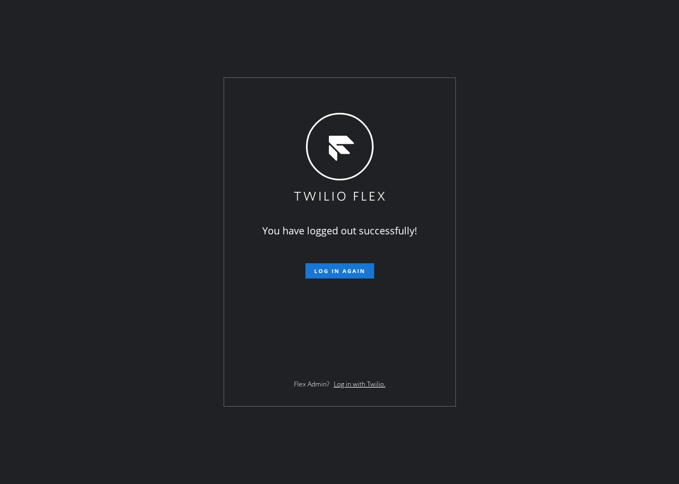
drag, startPoint x: 330, startPoint y: 265, endPoint x: 403, endPoint y: 328, distance: 97.0
click at [330, 265] on button "Log in again" at bounding box center [339, 270] width 69 height 15
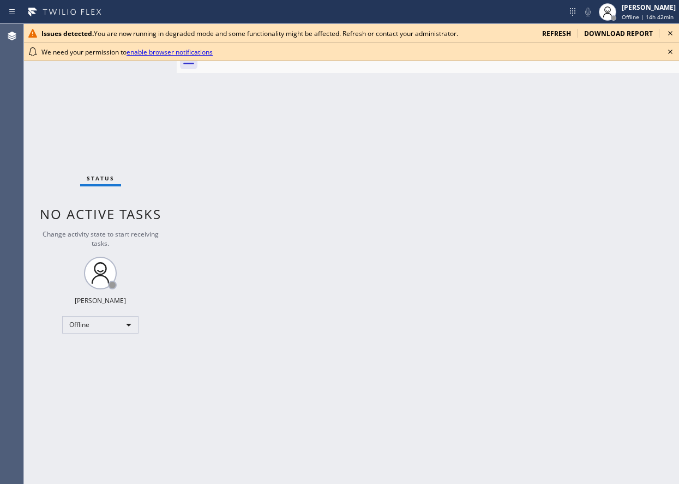
drag, startPoint x: 614, startPoint y: 400, endPoint x: 616, endPoint y: 371, distance: 28.9
click at [614, 400] on div "Back to Dashboard Change Sender ID Customers Technicians Select a contact Outbo…" at bounding box center [428, 254] width 502 height 460
click at [671, 56] on icon at bounding box center [669, 51] width 13 height 13
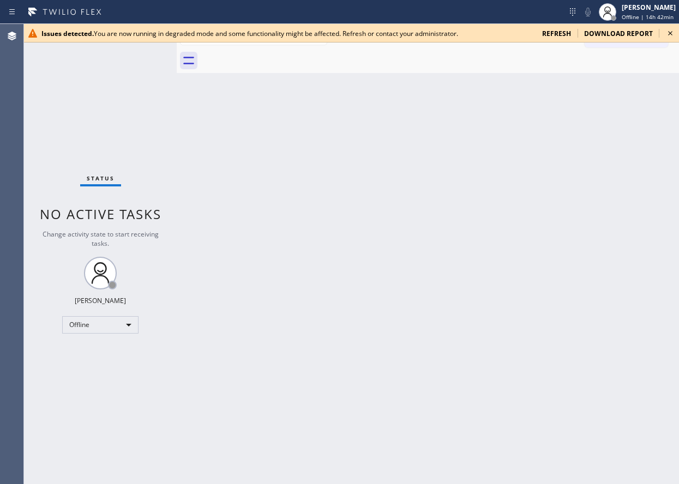
click at [671, 31] on icon at bounding box center [669, 33] width 13 height 13
click at [675, 37] on icon at bounding box center [669, 33] width 13 height 13
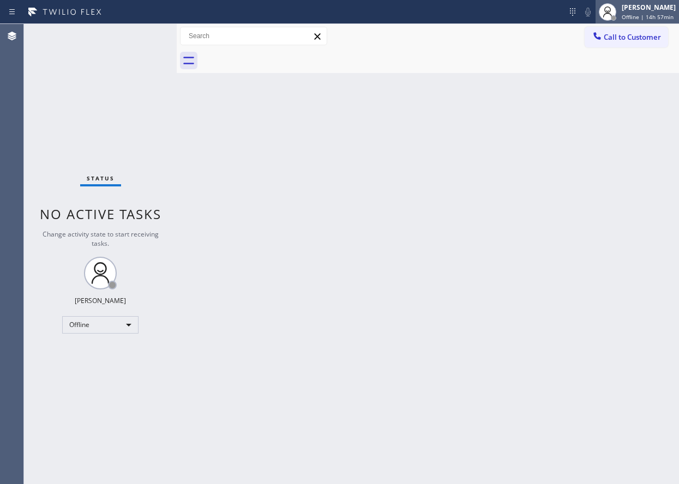
click at [639, 15] on span "Offline | 14h 57min" at bounding box center [647, 17] width 52 height 8
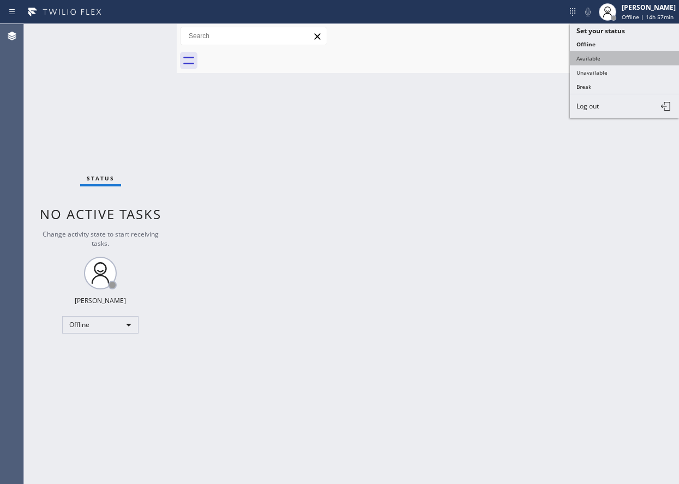
click at [608, 62] on button "Available" at bounding box center [624, 58] width 109 height 14
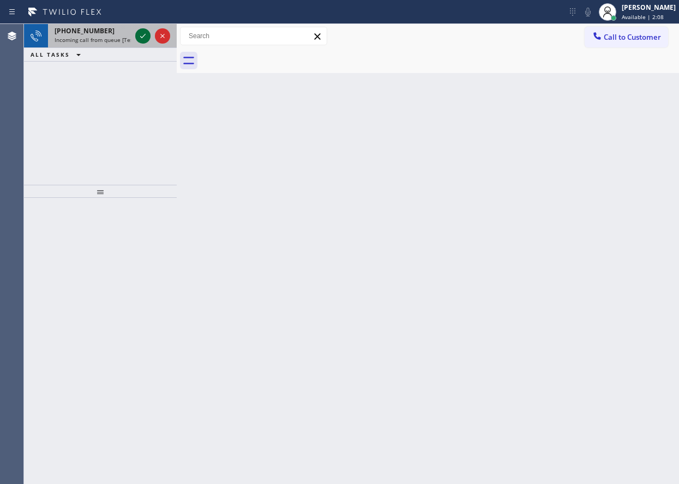
click at [140, 38] on icon at bounding box center [142, 35] width 13 height 13
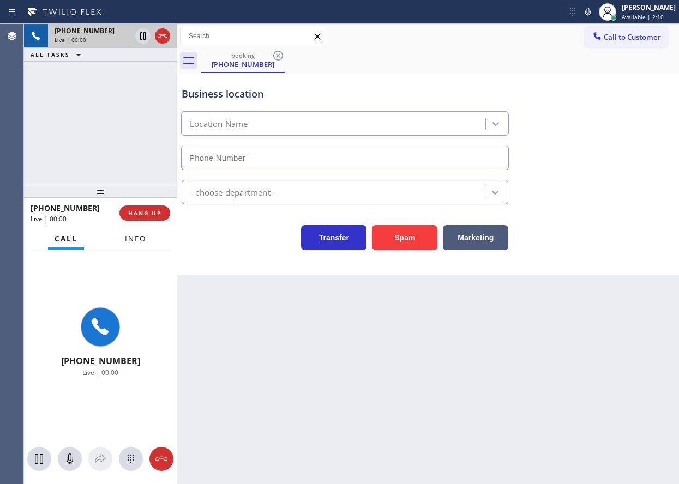
type input "(904) 351-0757"
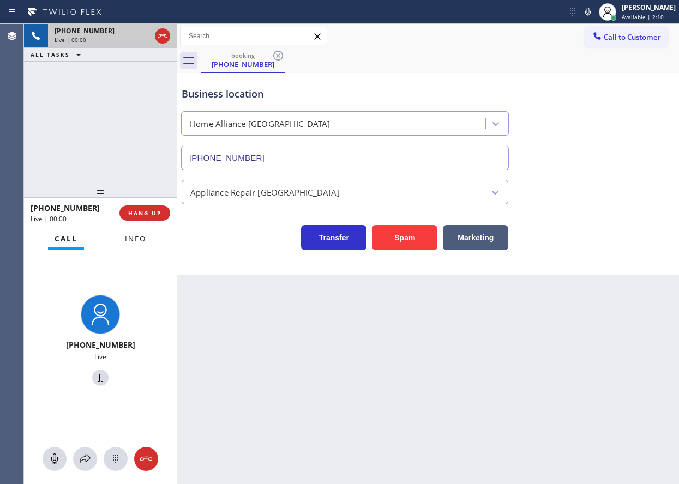
click at [134, 237] on span "Info" at bounding box center [135, 239] width 21 height 10
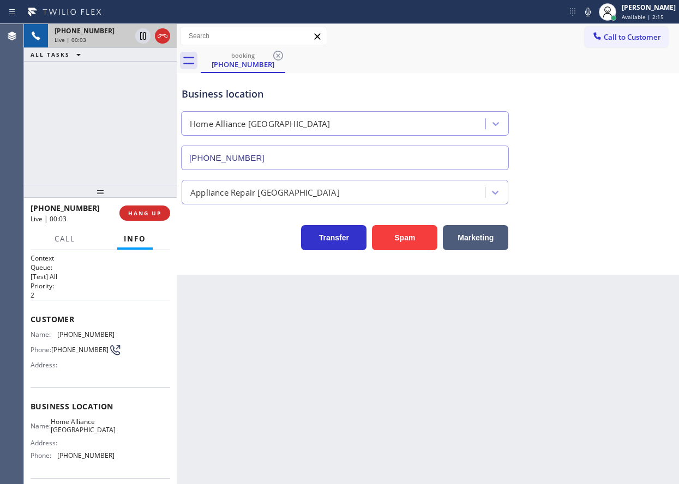
click at [82, 425] on span "Home Alliance Jacksonville" at bounding box center [83, 426] width 65 height 17
copy span "Home Alliance Jacksonville"
click at [323, 154] on input "(904) 351-0757" at bounding box center [345, 158] width 328 height 25
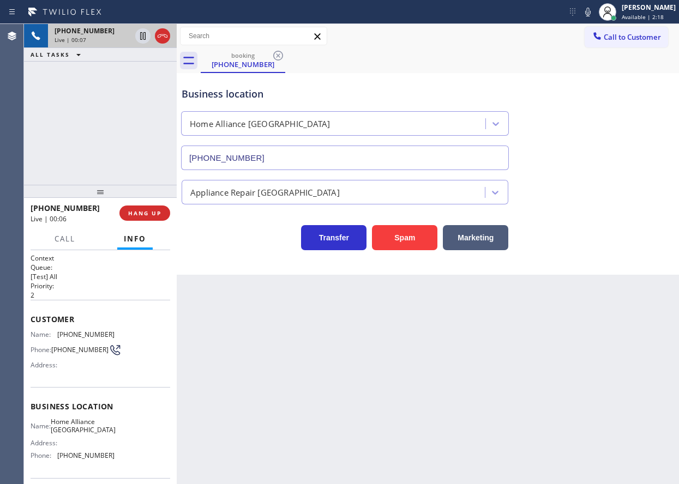
click at [323, 154] on input "(904) 351-0757" at bounding box center [345, 158] width 328 height 25
click at [60, 336] on span "(904) 521-8671" at bounding box center [85, 334] width 57 height 8
click at [72, 334] on span "(904) 521-8671" at bounding box center [85, 334] width 57 height 8
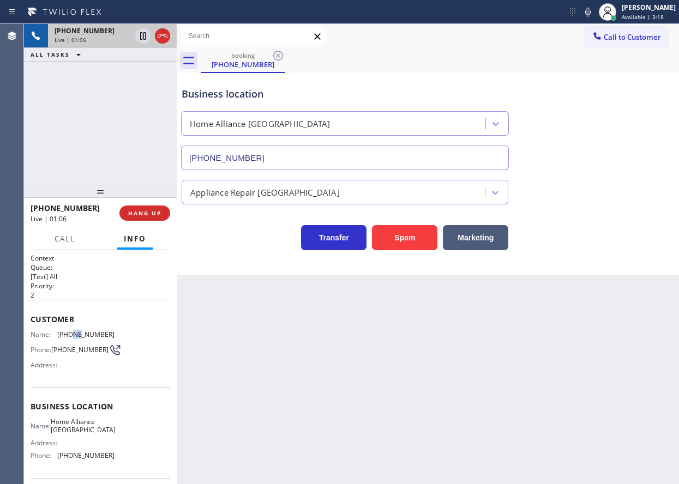
click at [72, 334] on span "(904) 521-8671" at bounding box center [85, 334] width 57 height 8
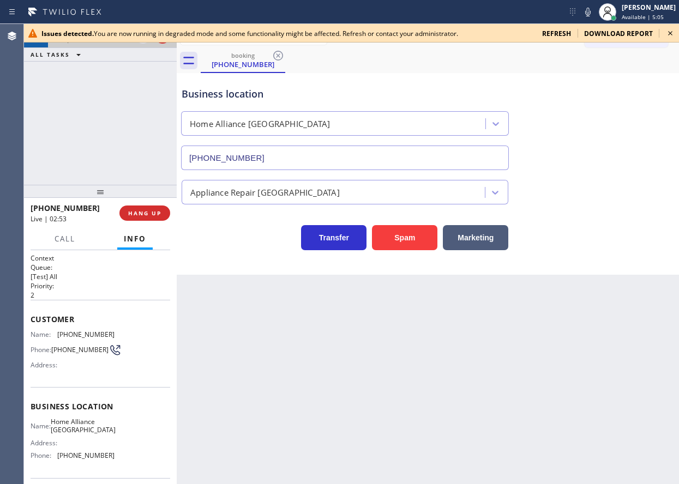
click at [672, 35] on icon at bounding box center [669, 33] width 13 height 13
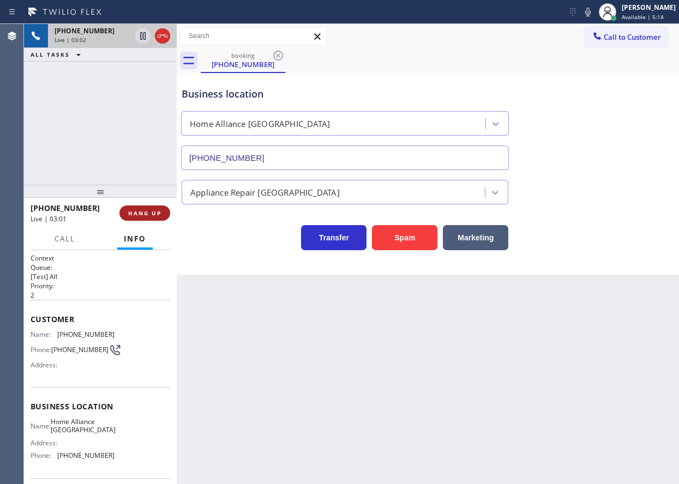
click at [157, 212] on span "HANG UP" at bounding box center [144, 213] width 33 height 8
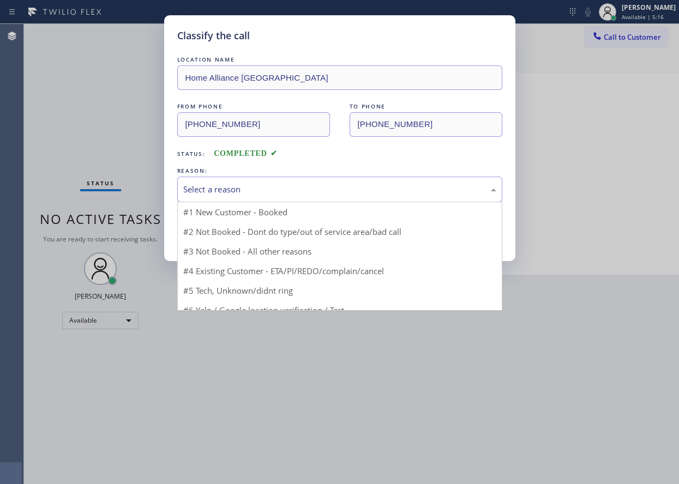
click at [210, 198] on div "Select a reason" at bounding box center [339, 190] width 325 height 26
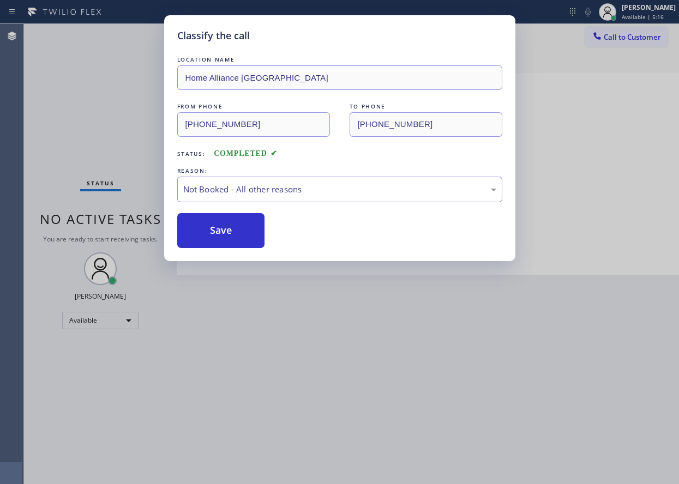
drag, startPoint x: 210, startPoint y: 233, endPoint x: 242, endPoint y: 210, distance: 38.7
click at [210, 233] on button "Save" at bounding box center [221, 230] width 88 height 35
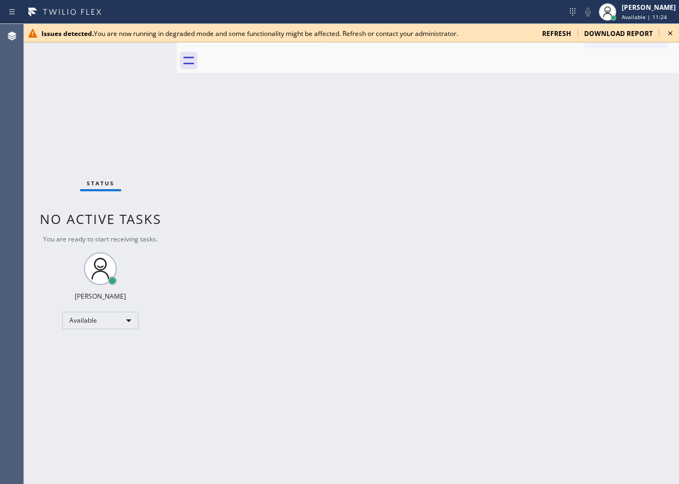
click at [398, 413] on div "Back to Dashboard Change Sender ID Customers Technicians Select a contact Outbo…" at bounding box center [428, 254] width 502 height 460
click at [462, 407] on div "Back to Dashboard Change Sender ID Customers Technicians Select a contact Outbo…" at bounding box center [428, 254] width 502 height 460
click at [552, 32] on span "refresh" at bounding box center [556, 33] width 29 height 9
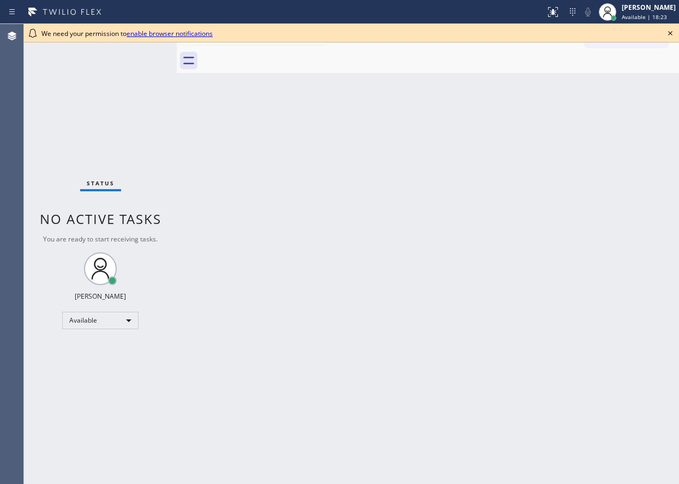
click at [668, 33] on icon at bounding box center [669, 33] width 13 height 13
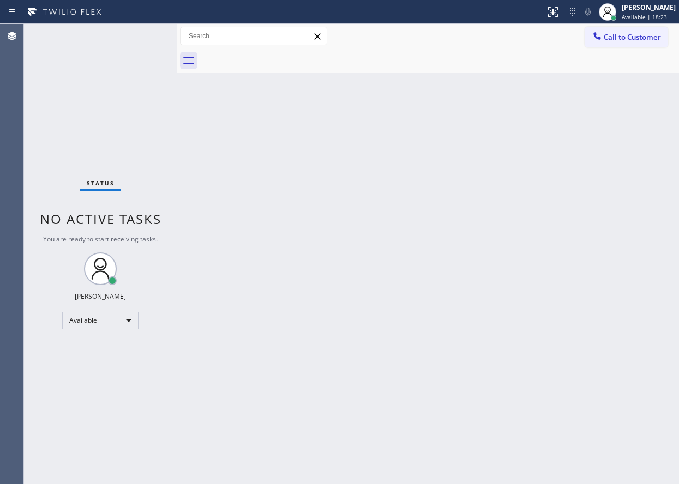
click at [583, 89] on div "Back to Dashboard Change Sender ID Customers Technicians Select a contact Outbo…" at bounding box center [428, 254] width 502 height 460
click at [464, 432] on div "Back to Dashboard Change Sender ID Customers Technicians Select a contact Outbo…" at bounding box center [428, 254] width 502 height 460
click at [615, 162] on div "Back to Dashboard Change Sender ID Customers Technicians Select a contact Outbo…" at bounding box center [428, 254] width 502 height 460
click at [645, 13] on span "Available | 46:32" at bounding box center [643, 17] width 45 height 8
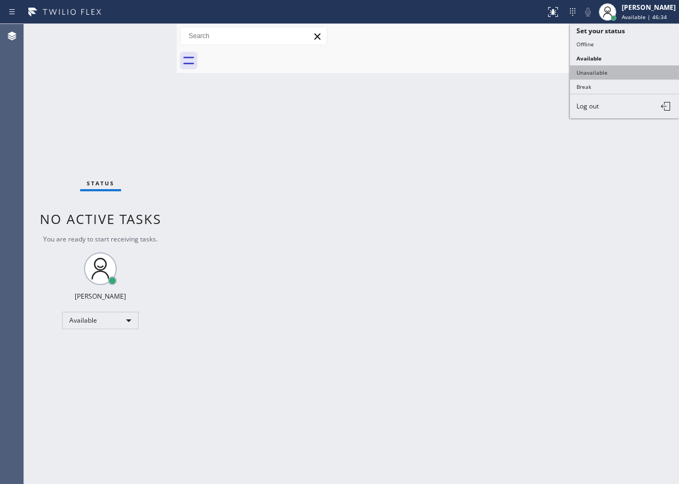
click at [588, 73] on button "Unavailable" at bounding box center [624, 72] width 109 height 14
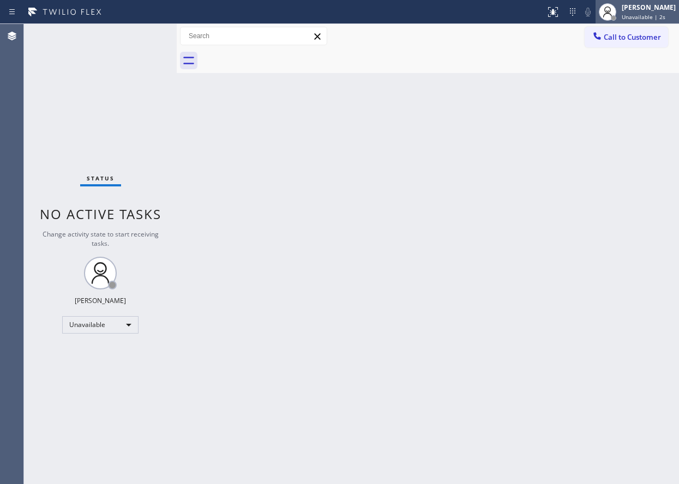
click at [651, 10] on div "[PERSON_NAME]" at bounding box center [648, 7] width 54 height 9
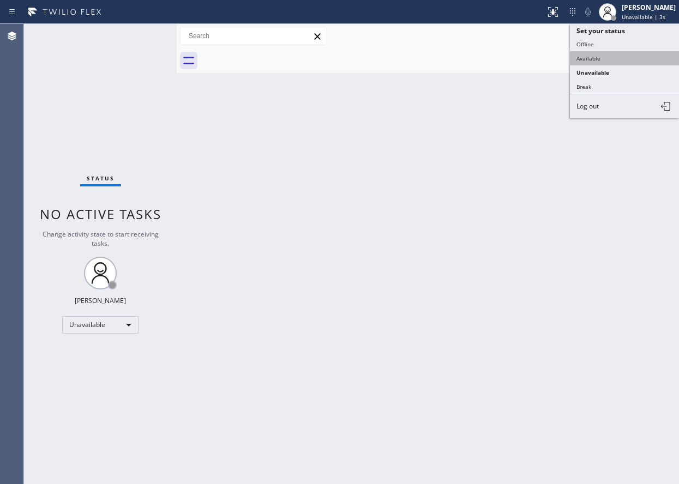
click at [615, 54] on button "Available" at bounding box center [624, 58] width 109 height 14
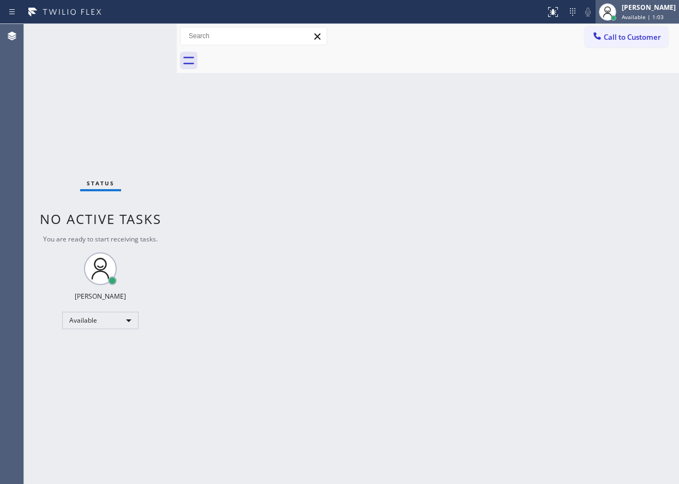
click at [634, 16] on span "Available | 1:03" at bounding box center [642, 17] width 42 height 8
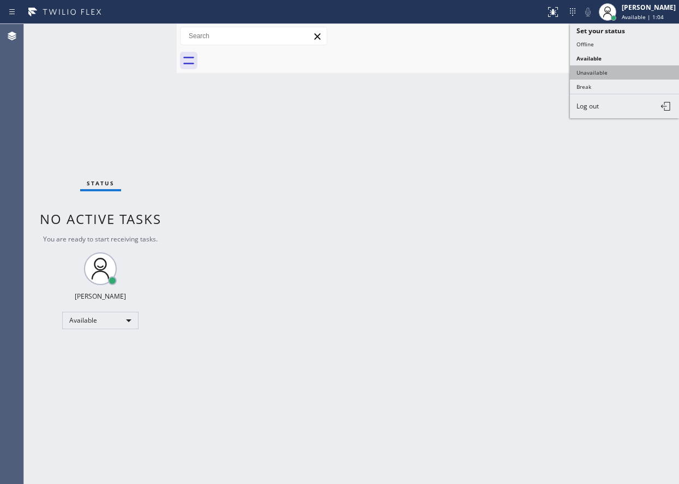
click at [599, 74] on button "Unavailable" at bounding box center [624, 72] width 109 height 14
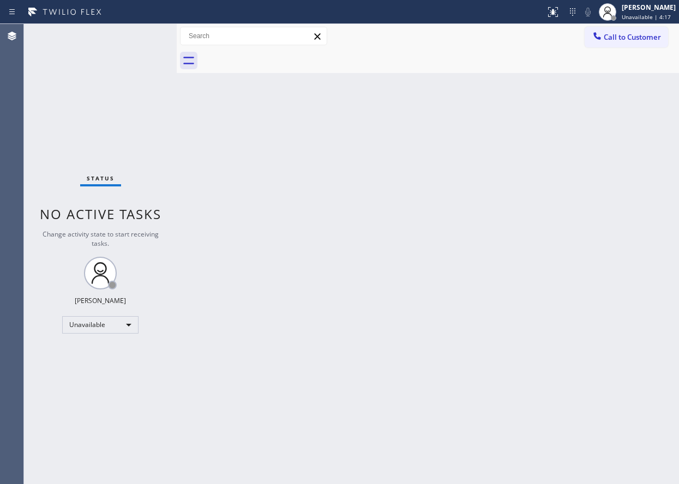
drag, startPoint x: 649, startPoint y: 17, endPoint x: 632, endPoint y: 50, distance: 36.6
click at [649, 17] on span "Unavailable | 4:17" at bounding box center [645, 17] width 49 height 8
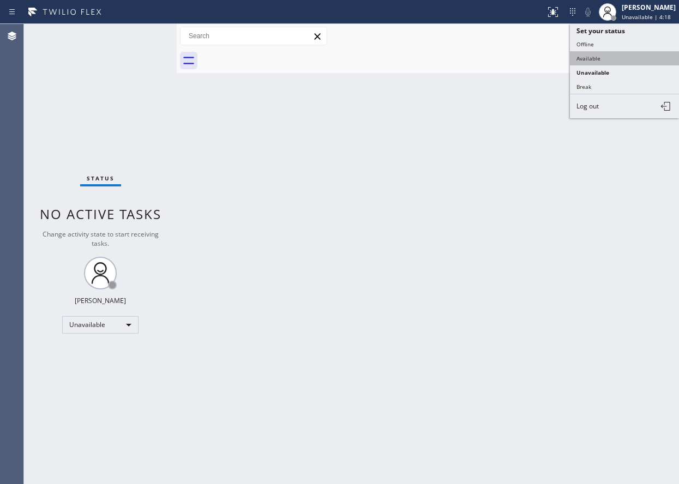
click at [605, 58] on button "Available" at bounding box center [624, 58] width 109 height 14
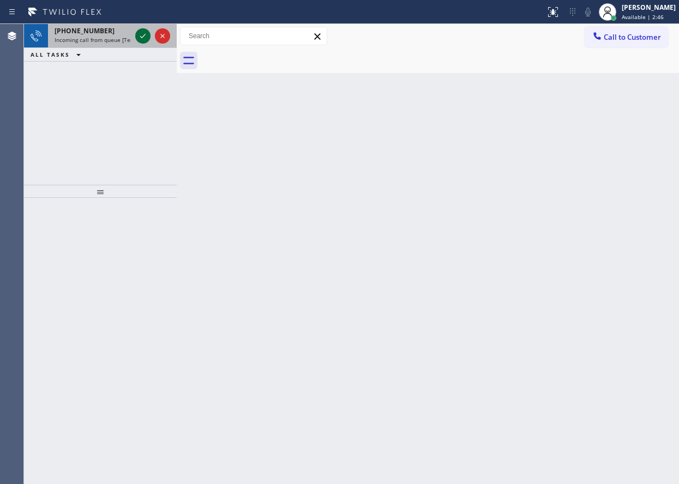
click at [141, 39] on icon at bounding box center [142, 35] width 13 height 13
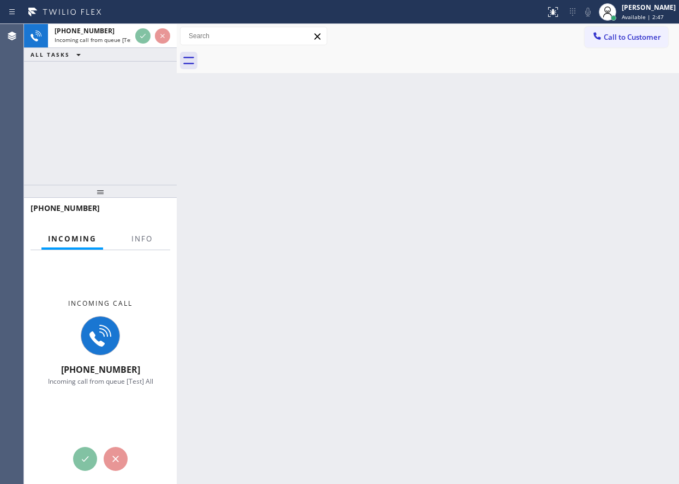
click at [136, 249] on div at bounding box center [142, 249] width 34 height 2
click at [136, 246] on button "Info" at bounding box center [142, 238] width 34 height 21
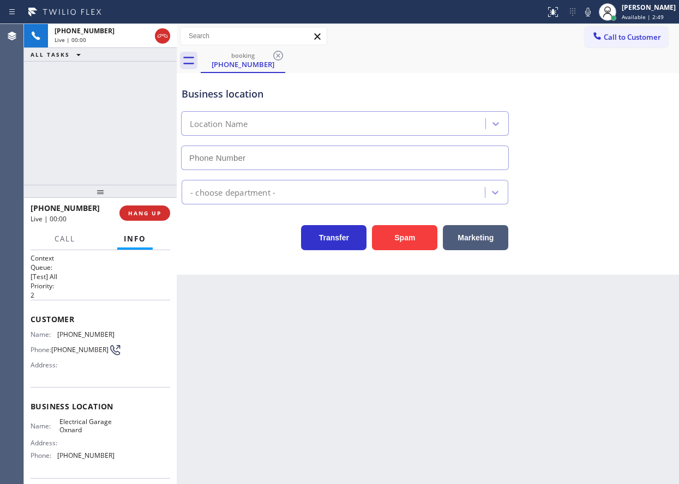
type input "[PHONE_NUMBER]"
click at [140, 216] on span "HANG UP" at bounding box center [144, 213] width 33 height 8
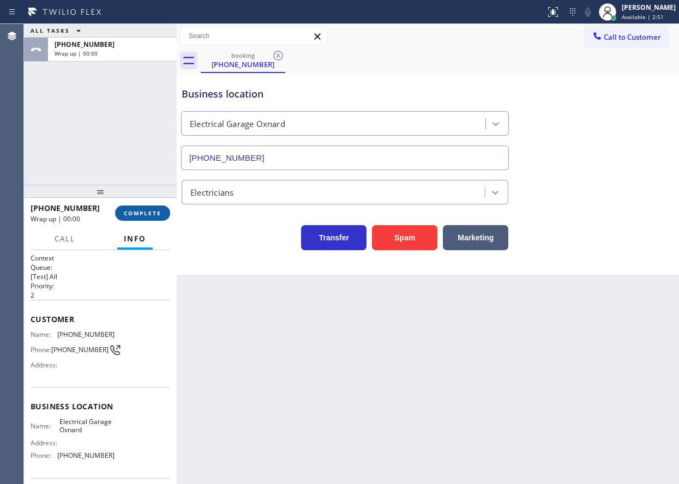
click at [140, 216] on span "COMPLETE" at bounding box center [143, 213] width 38 height 8
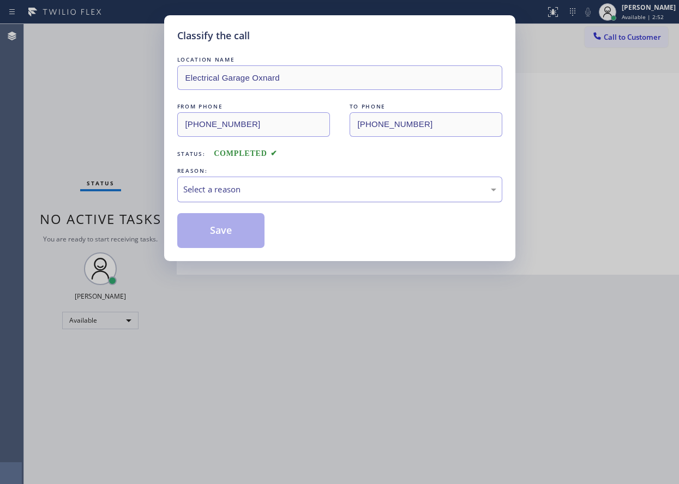
click at [269, 191] on div "Select a reason" at bounding box center [339, 189] width 313 height 13
click at [243, 230] on button "Save" at bounding box center [221, 230] width 88 height 35
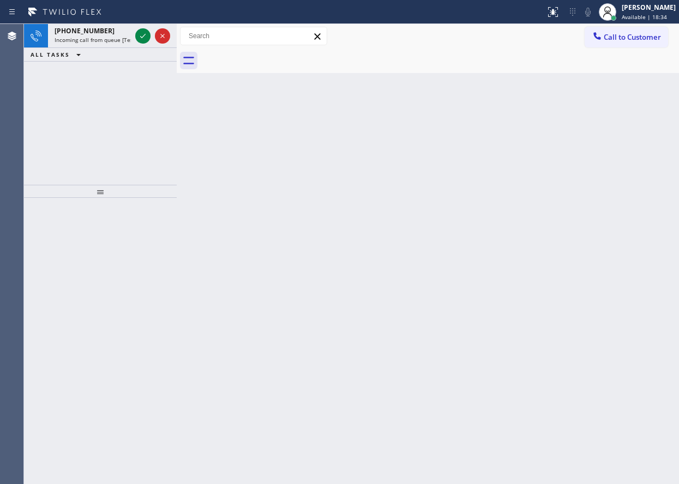
drag, startPoint x: 622, startPoint y: 240, endPoint x: 606, endPoint y: 229, distance: 19.2
click at [621, 239] on div "Back to Dashboard Change Sender ID Customers Technicians Select a contact Outbo…" at bounding box center [428, 254] width 502 height 460
click at [139, 36] on icon at bounding box center [142, 35] width 13 height 13
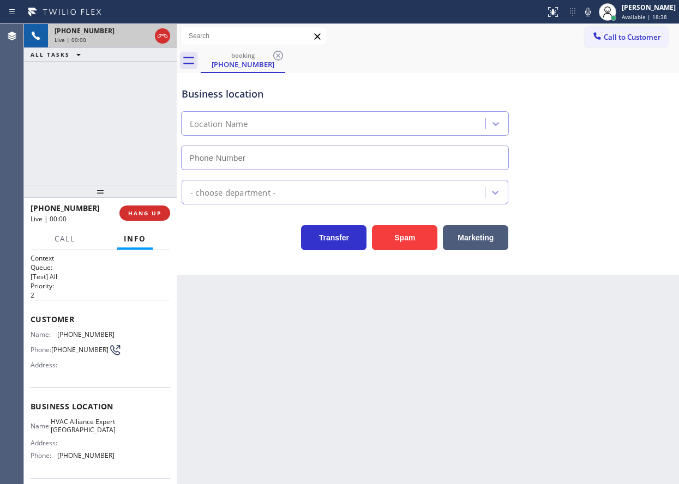
type input "[PHONE_NUMBER]"
click at [143, 217] on span "HANG UP" at bounding box center [144, 213] width 33 height 8
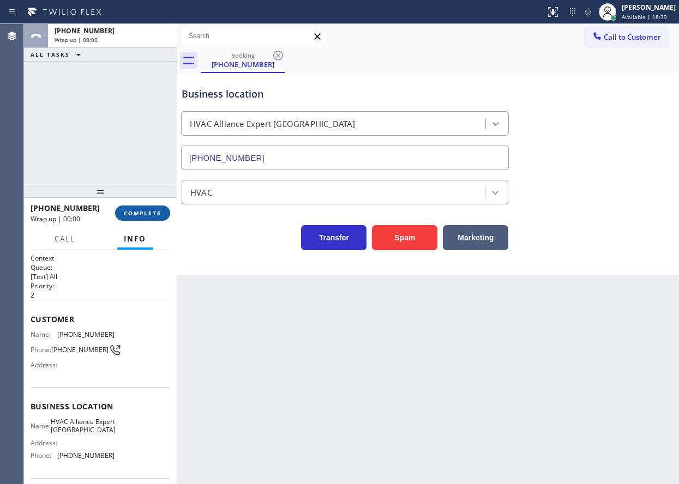
click at [143, 217] on span "COMPLETE" at bounding box center [143, 213] width 38 height 8
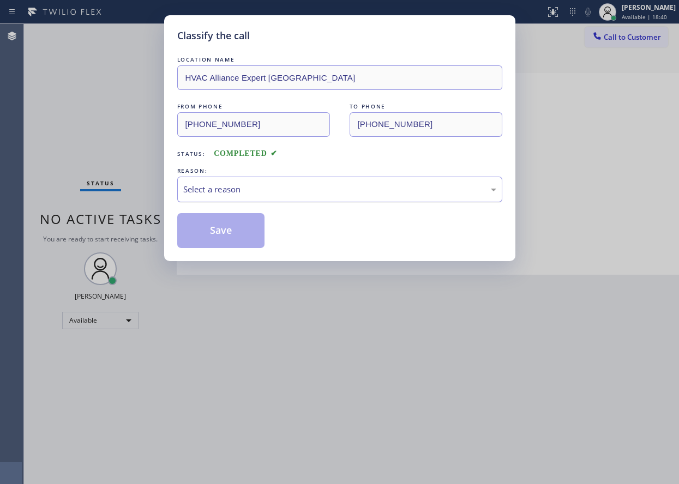
click at [269, 193] on div "Select a reason" at bounding box center [339, 189] width 313 height 13
click at [251, 197] on div "Select a reason" at bounding box center [339, 190] width 325 height 26
click at [226, 233] on button "Save" at bounding box center [221, 230] width 88 height 35
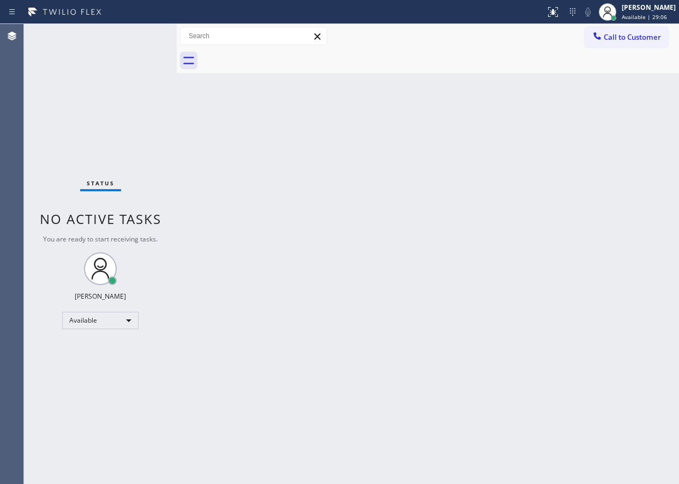
click at [478, 396] on div "Back to Dashboard Change Sender ID Customers Technicians Select a contact Outbo…" at bounding box center [428, 254] width 502 height 460
click at [498, 421] on div "Back to Dashboard Change Sender ID Customers Technicians Select a contact Outbo…" at bounding box center [428, 254] width 502 height 460
click at [460, 416] on div "Back to Dashboard Change Sender ID Customers Technicians Select a contact Outbo…" at bounding box center [428, 254] width 502 height 460
click at [647, 206] on div "Back to Dashboard Change Sender ID Customers Technicians Select a contact Outbo…" at bounding box center [428, 254] width 502 height 460
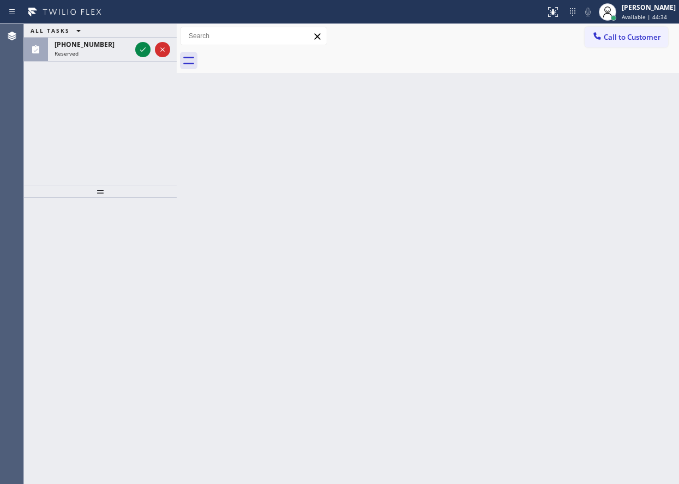
click at [617, 230] on div "Back to Dashboard Change Sender ID Customers Technicians Select a contact Outbo…" at bounding box center [428, 254] width 502 height 460
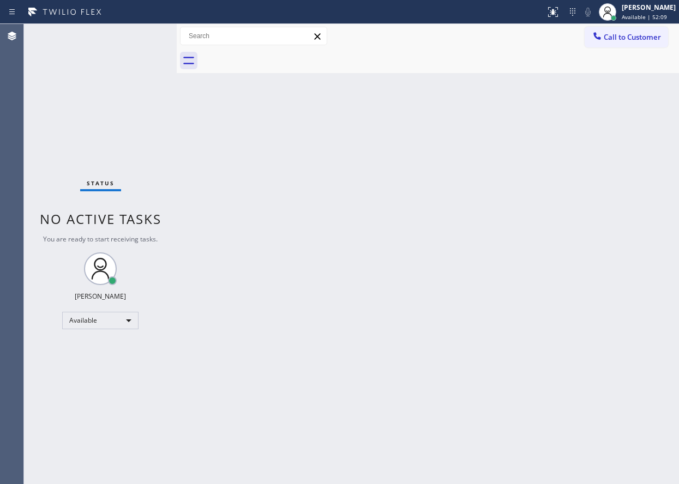
click at [588, 254] on div "Back to Dashboard Change Sender ID Customers Technicians Select a contact Outbo…" at bounding box center [428, 254] width 502 height 460
click at [660, 209] on div "Back to Dashboard Change Sender ID Customers Technicians Select a contact Outbo…" at bounding box center [428, 254] width 502 height 460
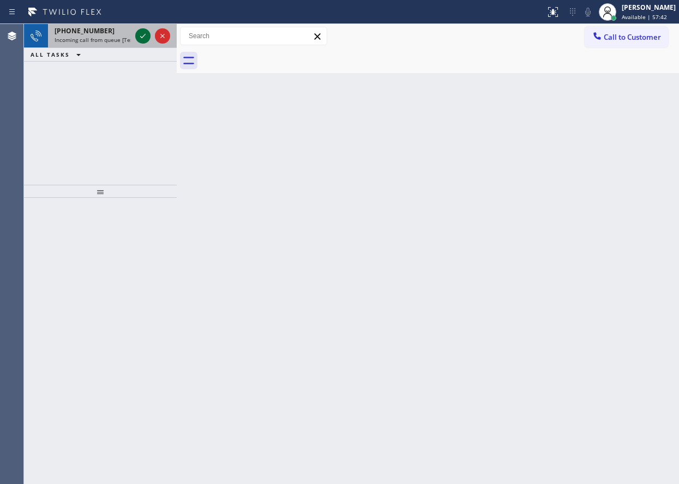
click at [146, 34] on icon at bounding box center [142, 35] width 13 height 13
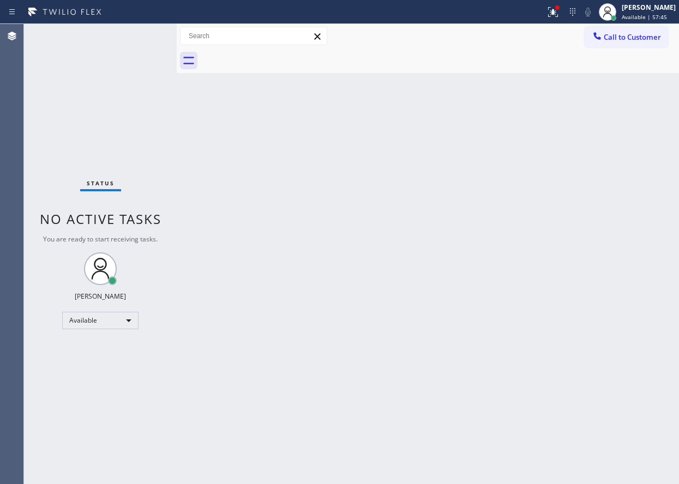
click at [416, 342] on div "Back to Dashboard Change Sender ID Customers Technicians Select a contact Outbo…" at bounding box center [428, 254] width 502 height 460
click at [425, 332] on div "Back to Dashboard Change Sender ID Customers Technicians Select a contact Outbo…" at bounding box center [428, 254] width 502 height 460
click at [629, 236] on div "Back to Dashboard Change Sender ID Customers Technicians Select a contact Outbo…" at bounding box center [428, 254] width 502 height 460
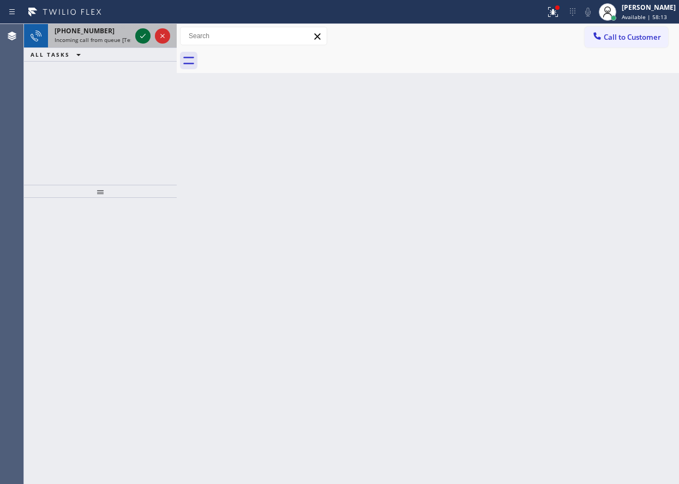
click at [143, 37] on icon at bounding box center [142, 36] width 5 height 4
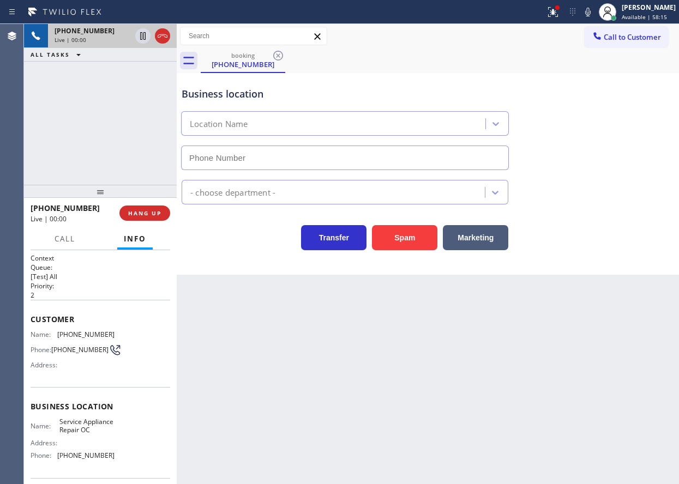
type input "[PHONE_NUMBER]"
click at [65, 422] on span "Service Appliance Repair OC" at bounding box center [86, 426] width 55 height 17
copy span "Service Appliance Repair OC"
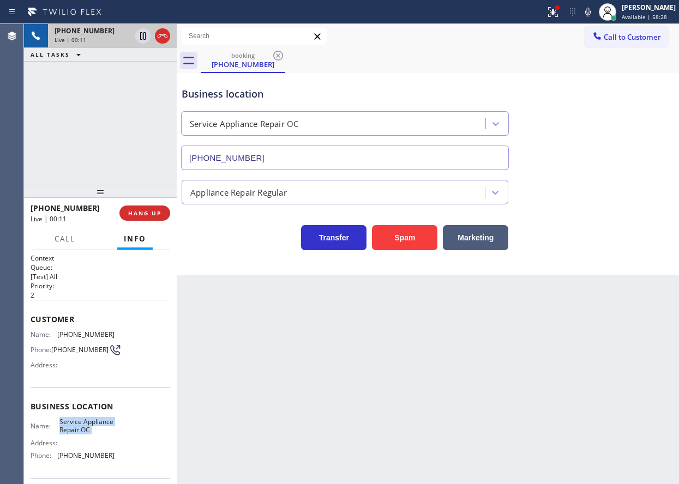
drag, startPoint x: 318, startPoint y: 146, endPoint x: 315, endPoint y: 151, distance: 6.4
click at [317, 149] on input "[PHONE_NUMBER]" at bounding box center [345, 158] width 328 height 25
click at [312, 156] on input "[PHONE_NUMBER]" at bounding box center [345, 158] width 328 height 25
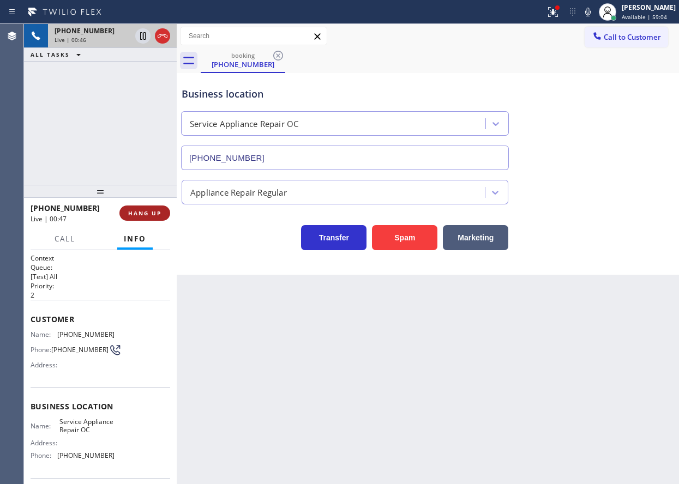
click at [146, 212] on span "HANG UP" at bounding box center [144, 213] width 33 height 8
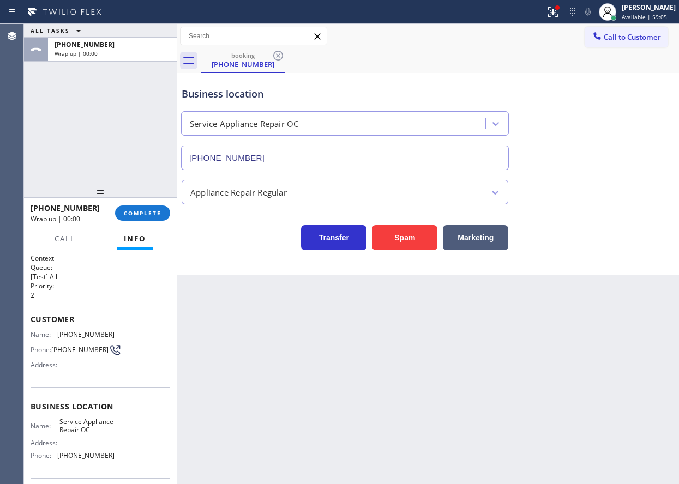
click at [142, 203] on div "[PHONE_NUMBER] Wrap up | 00:00 COMPLETE" at bounding box center [101, 213] width 140 height 28
click at [151, 217] on span "COMPLETE" at bounding box center [143, 213] width 38 height 8
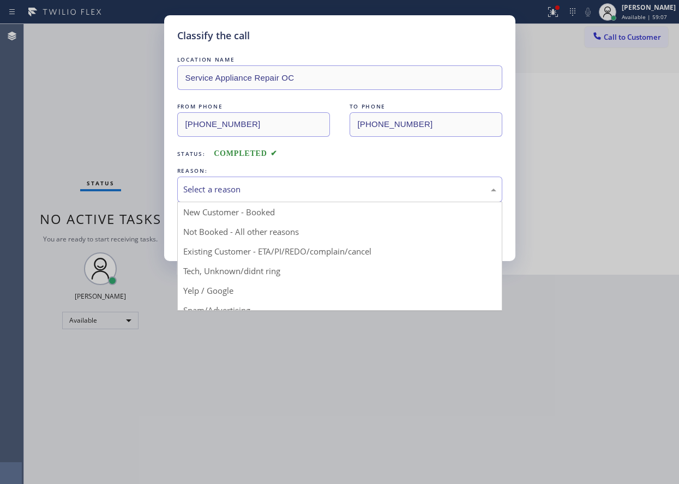
click at [275, 180] on div "Select a reason" at bounding box center [339, 190] width 325 height 26
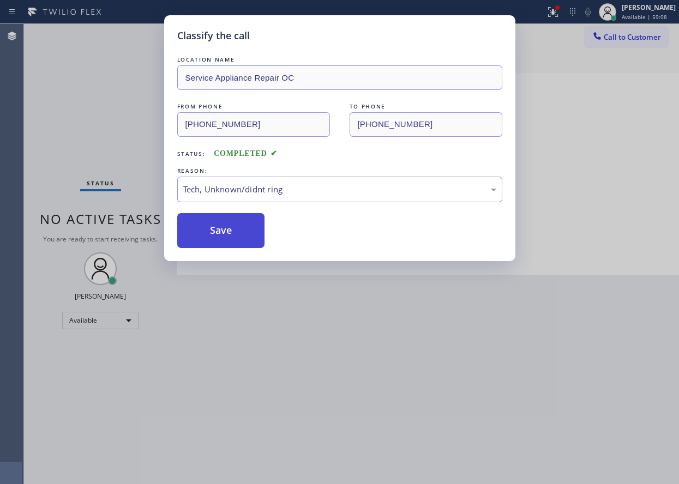
click at [262, 230] on button "Save" at bounding box center [221, 230] width 88 height 35
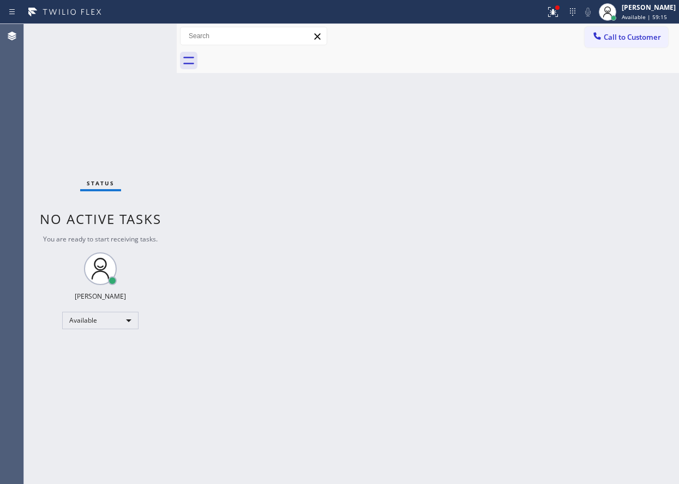
click at [620, 192] on div "Back to Dashboard Change Sender ID Customers Technicians Select a contact Outbo…" at bounding box center [428, 254] width 502 height 460
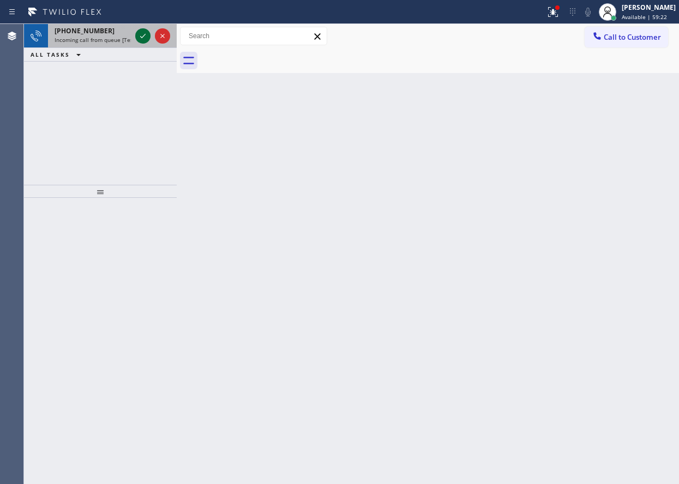
click at [142, 39] on icon at bounding box center [142, 35] width 13 height 13
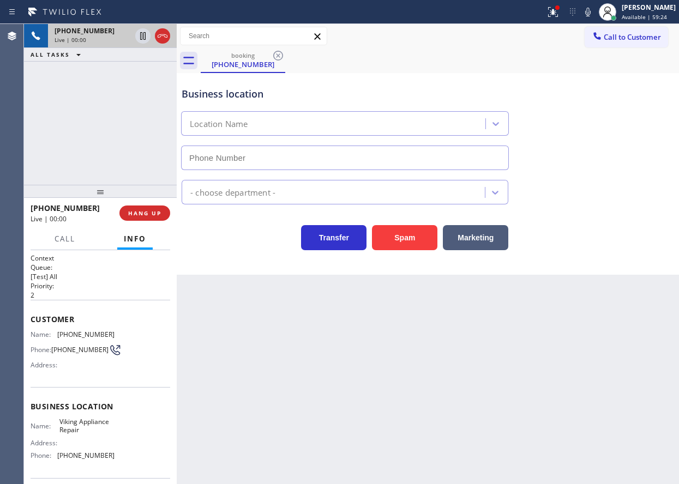
type input "[PHONE_NUMBER]"
click at [86, 431] on span "Viking Appliance Repair" at bounding box center [86, 426] width 55 height 17
copy span "Viking Appliance Repair"
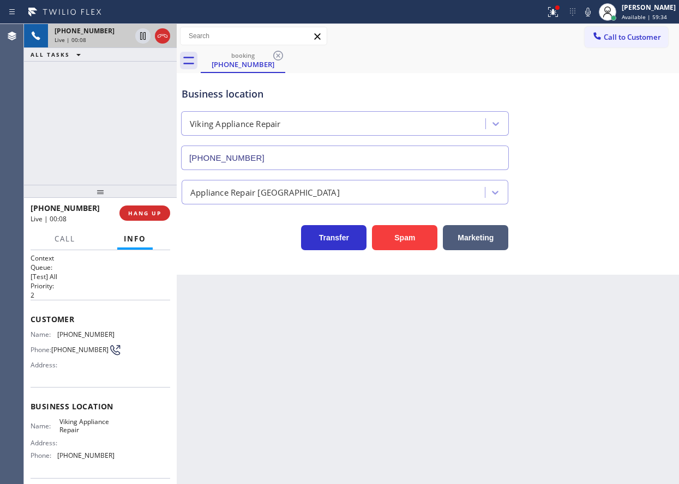
click at [292, 154] on input "[PHONE_NUMBER]" at bounding box center [345, 158] width 328 height 25
click at [77, 340] on div "Name: [PHONE_NUMBER] Phone: [PHONE_NUMBER] Address:" at bounding box center [73, 351] width 84 height 43
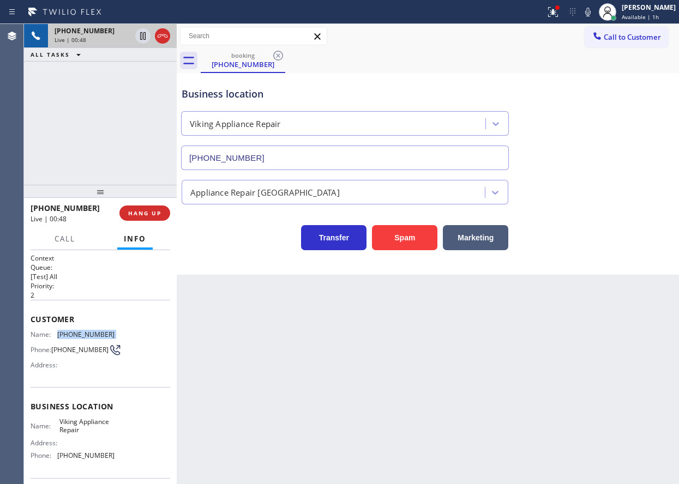
click at [77, 340] on div "Name: [PHONE_NUMBER] Phone: [PHONE_NUMBER] Address:" at bounding box center [73, 351] width 84 height 43
copy span "[PHONE_NUMBER]"
click at [558, 15] on icon at bounding box center [552, 11] width 13 height 13
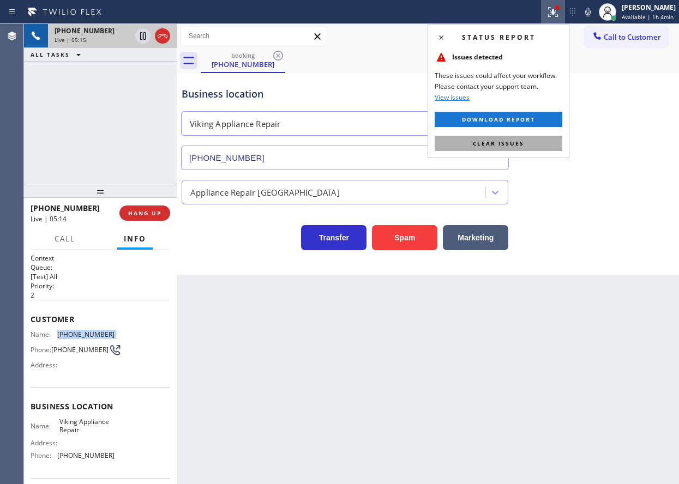
click at [535, 141] on button "Clear issues" at bounding box center [498, 143] width 128 height 15
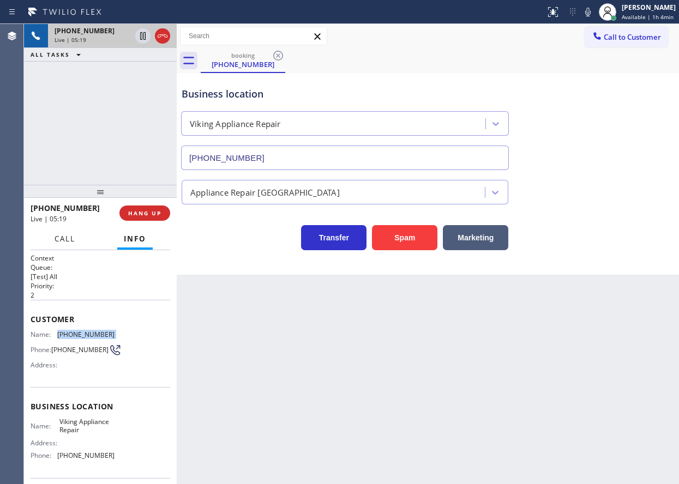
click at [71, 236] on span "Call" at bounding box center [65, 239] width 21 height 10
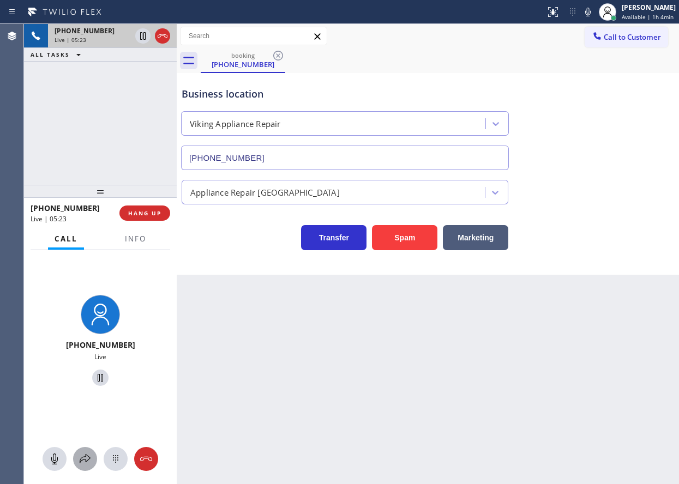
click at [77, 456] on div at bounding box center [85, 458] width 24 height 13
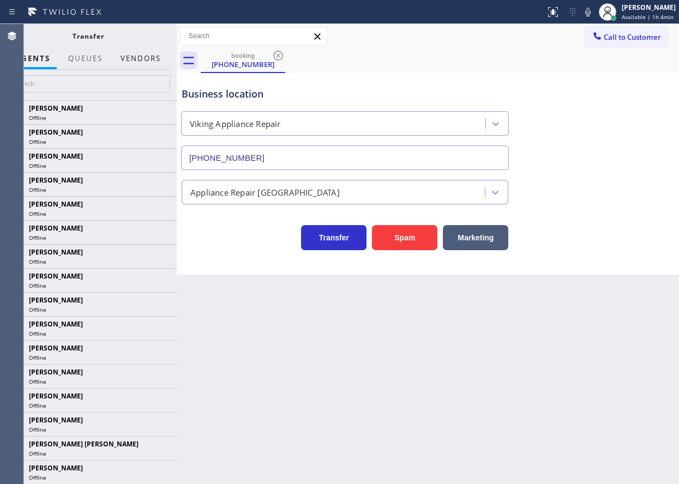
click at [118, 55] on button "Vendors" at bounding box center [140, 58] width 53 height 21
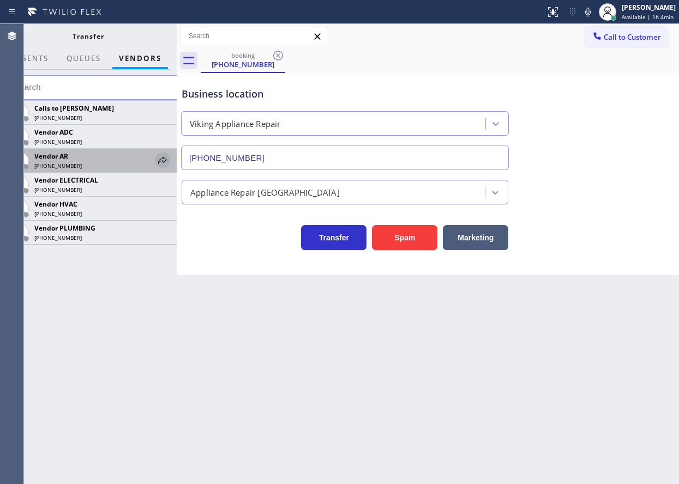
click at [158, 157] on icon at bounding box center [162, 160] width 13 height 13
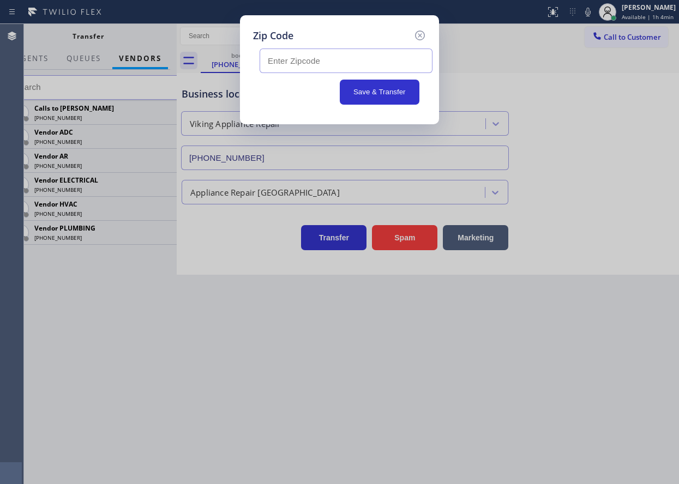
click at [297, 59] on input "text" at bounding box center [345, 61] width 173 height 25
paste input "32312"
type input "32312"
click at [374, 101] on button "Save & Transfer" at bounding box center [380, 92] width 80 height 25
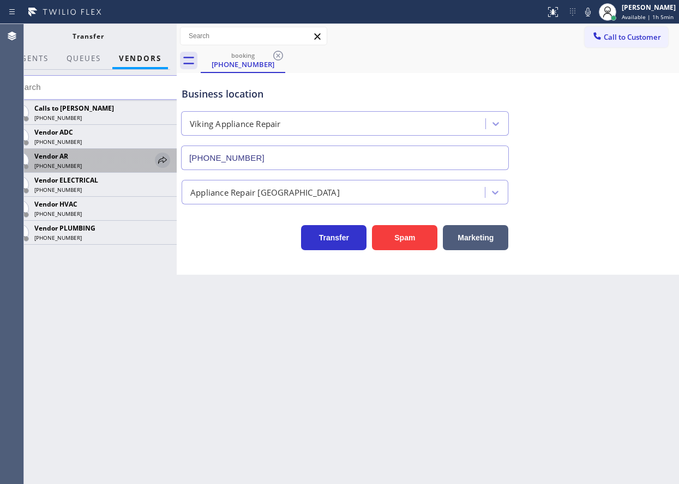
click at [162, 158] on icon at bounding box center [162, 160] width 13 height 13
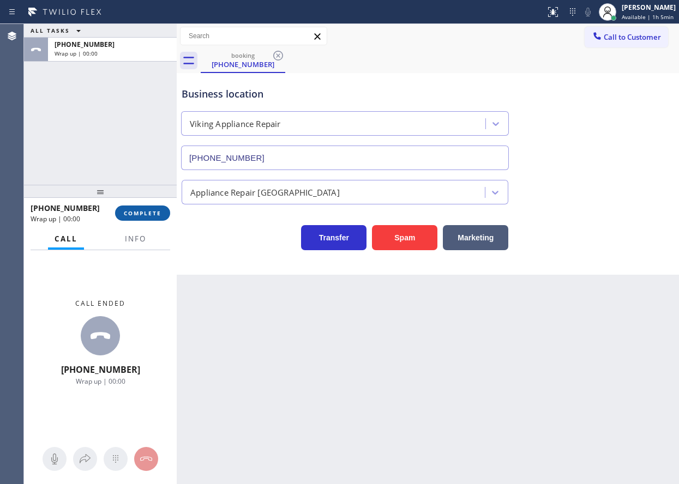
click at [150, 214] on span "COMPLETE" at bounding box center [143, 213] width 38 height 8
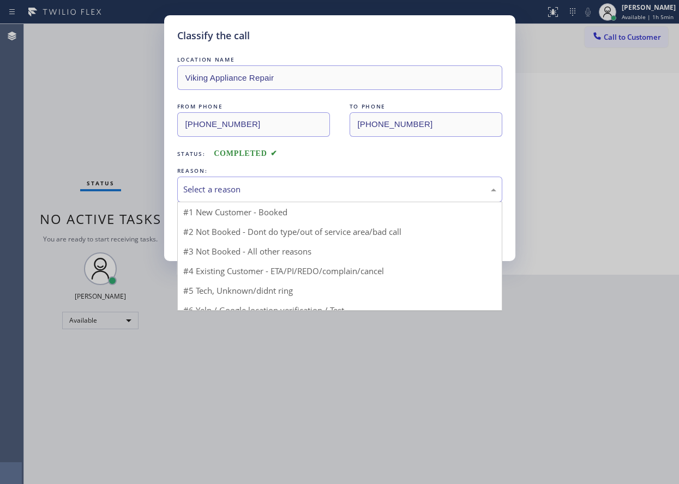
click at [248, 188] on div "Select a reason" at bounding box center [339, 189] width 313 height 13
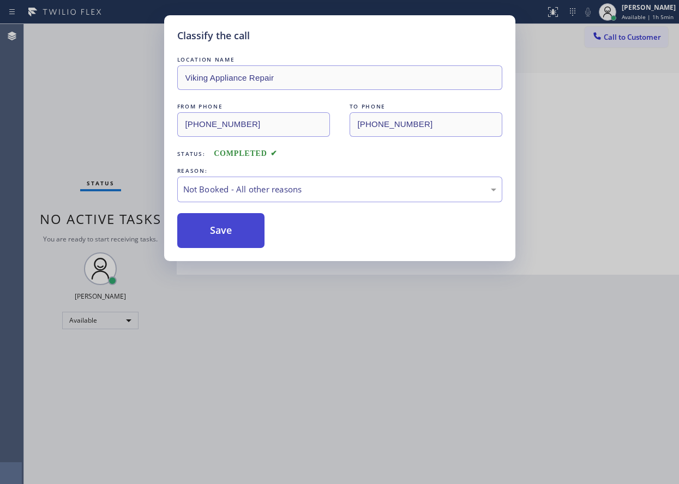
click at [225, 236] on button "Save" at bounding box center [221, 230] width 88 height 35
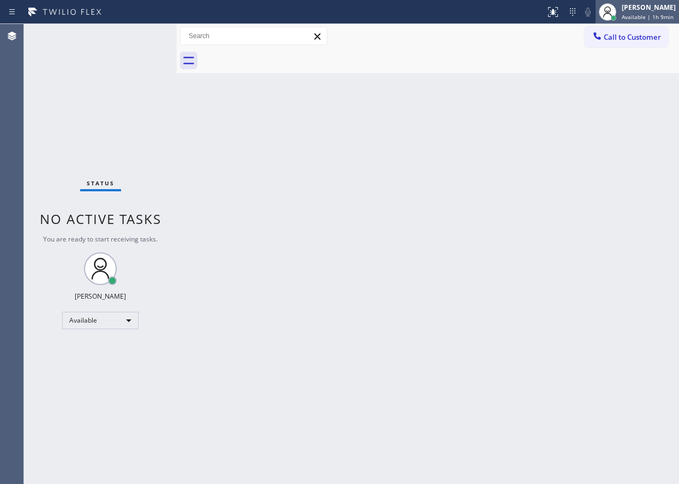
click at [649, 1] on div "[PERSON_NAME] Available | 1h 9min" at bounding box center [636, 12] width 83 height 24
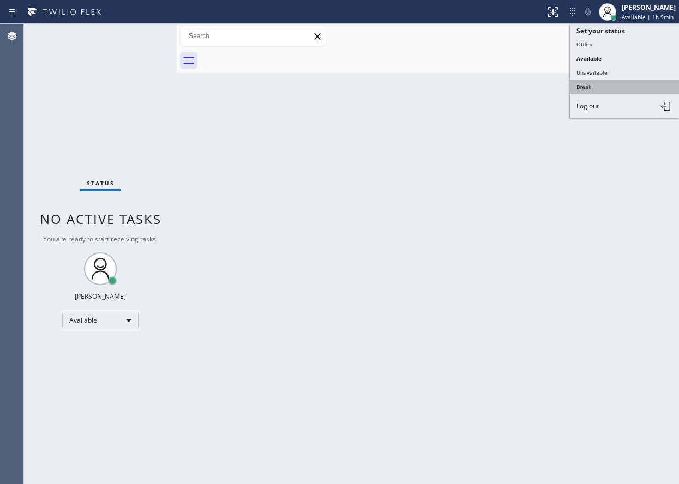
click at [614, 92] on button "Break" at bounding box center [624, 87] width 109 height 14
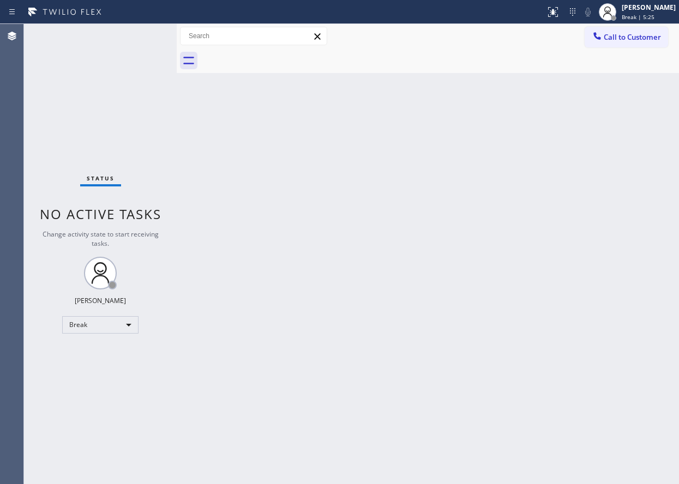
click at [597, 407] on div "Back to Dashboard Change Sender ID Customers Technicians Select a contact Outbo…" at bounding box center [428, 254] width 502 height 460
click at [648, 17] on span "Break | 15:03" at bounding box center [639, 17] width 36 height 8
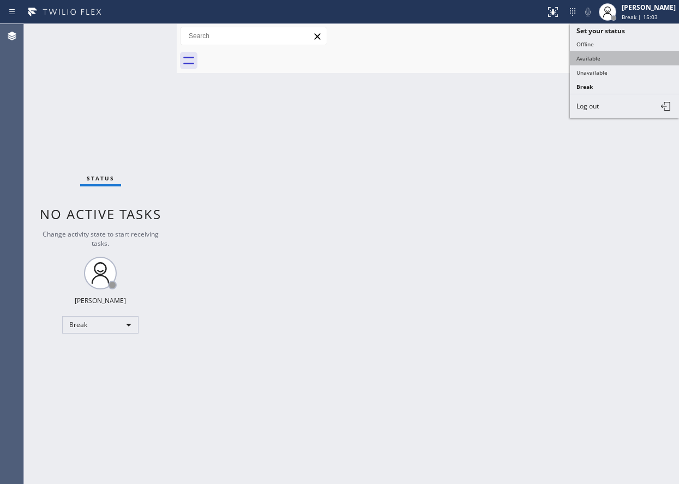
click at [624, 62] on button "Available" at bounding box center [624, 58] width 109 height 14
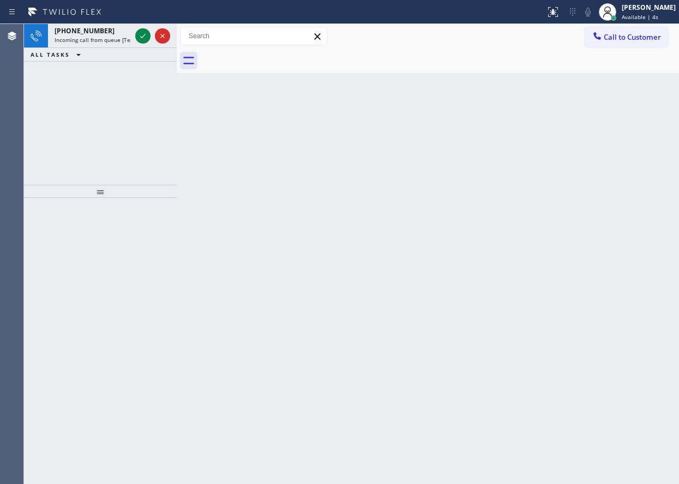
drag, startPoint x: 643, startPoint y: 283, endPoint x: 629, endPoint y: 280, distance: 14.4
click at [643, 283] on div "Back to Dashboard Change Sender ID Customers Technicians Select a contact Outbo…" at bounding box center [428, 254] width 502 height 460
click at [140, 37] on icon at bounding box center [142, 35] width 13 height 13
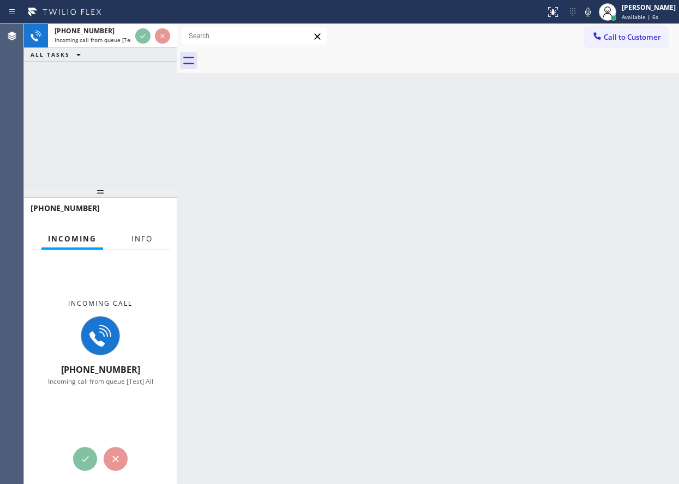
click at [134, 239] on span "Info" at bounding box center [141, 239] width 21 height 10
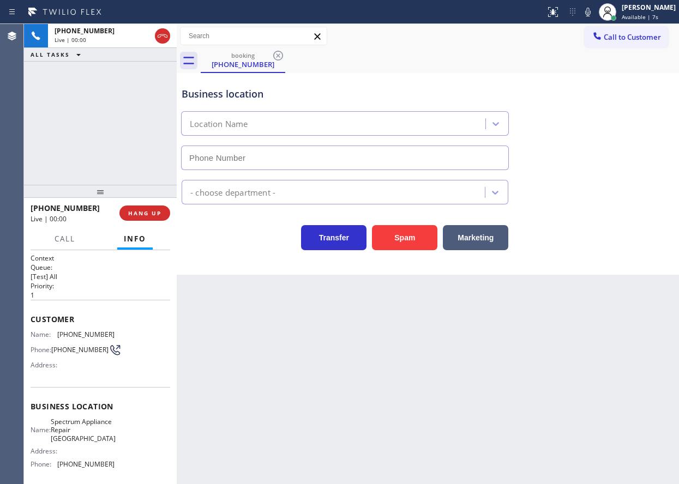
type input "[PHONE_NUMBER]"
click at [92, 432] on span "Spectrum Appliance Repair [GEOGRAPHIC_DATA]" at bounding box center [83, 430] width 65 height 25
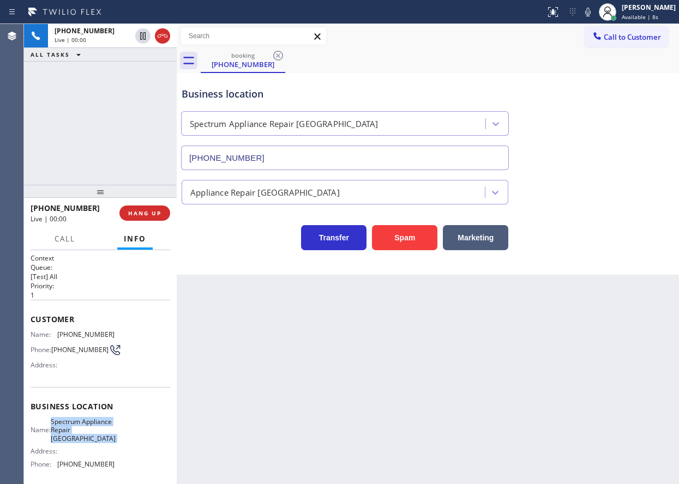
click at [92, 432] on span "Spectrum Appliance Repair [GEOGRAPHIC_DATA]" at bounding box center [83, 430] width 65 height 25
copy span "Spectrum Appliance Repair [GEOGRAPHIC_DATA]"
click at [278, 154] on input "[PHONE_NUMBER]" at bounding box center [345, 158] width 328 height 25
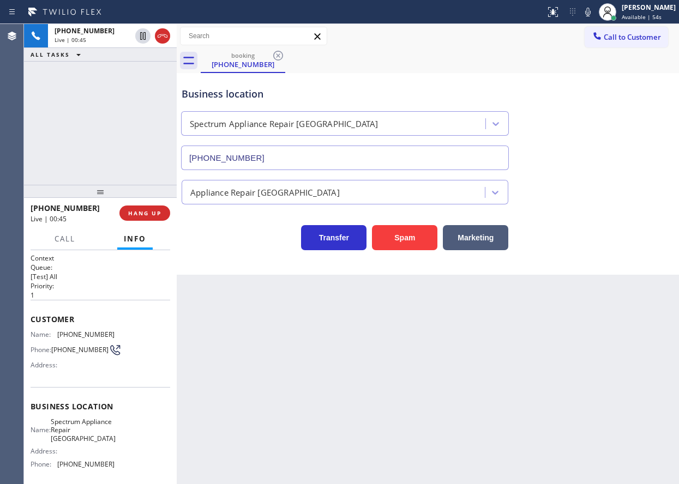
click at [74, 329] on div "Customer Name: [PHONE_NUMBER] Phone: [PHONE_NUMBER] Address:" at bounding box center [101, 343] width 140 height 87
copy span "[PHONE_NUMBER]"
click at [157, 216] on span "HANG UP" at bounding box center [144, 213] width 33 height 8
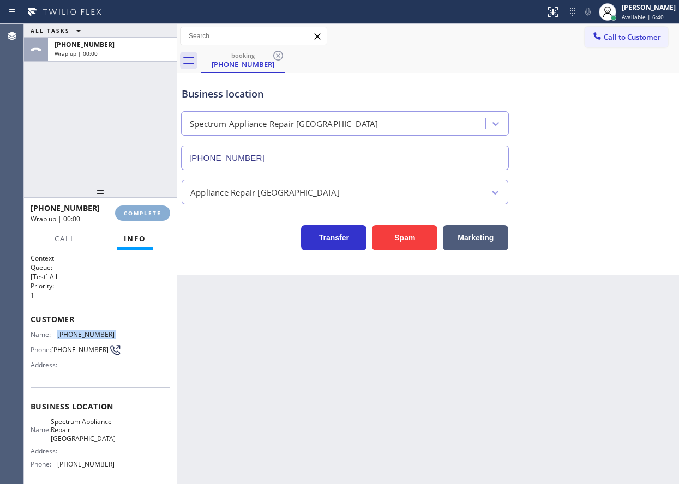
click at [157, 215] on span "COMPLETE" at bounding box center [143, 213] width 38 height 8
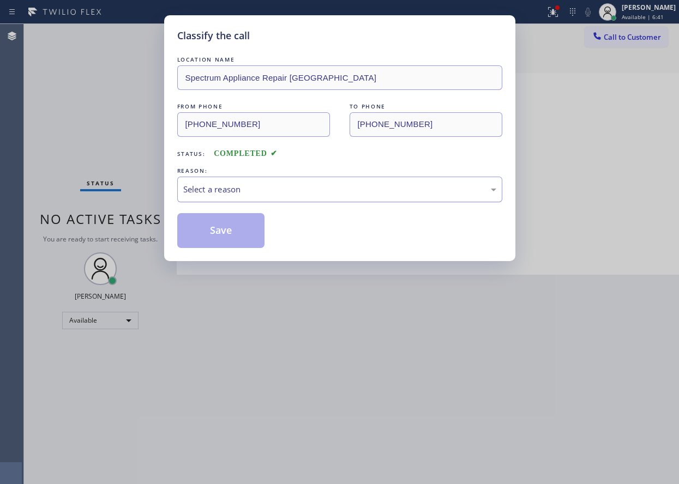
click at [273, 189] on div "Select a reason" at bounding box center [339, 189] width 313 height 13
click at [227, 230] on button "Save" at bounding box center [221, 230] width 88 height 35
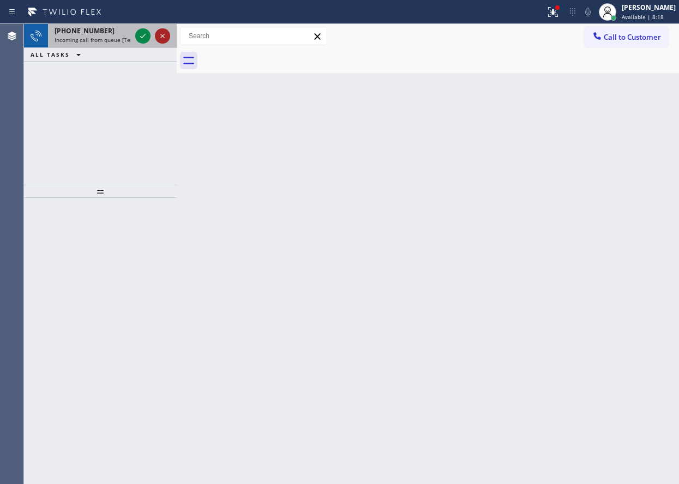
click at [141, 37] on icon at bounding box center [142, 36] width 5 height 4
click at [139, 32] on icon at bounding box center [142, 35] width 13 height 13
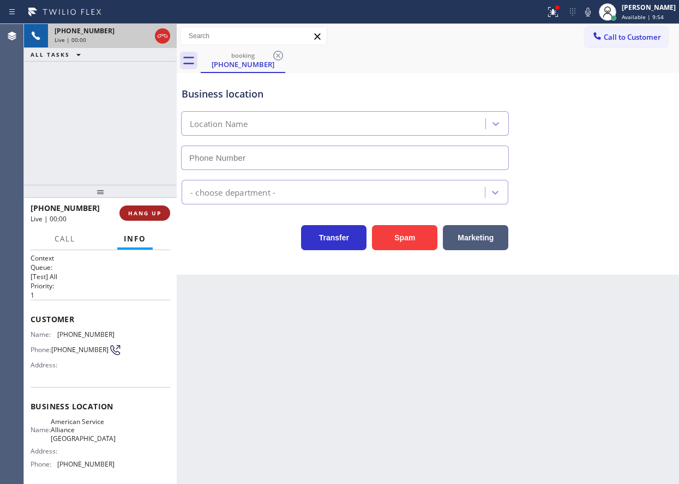
type input "[PHONE_NUMBER]"
click at [140, 212] on span "HANG UP" at bounding box center [144, 213] width 33 height 8
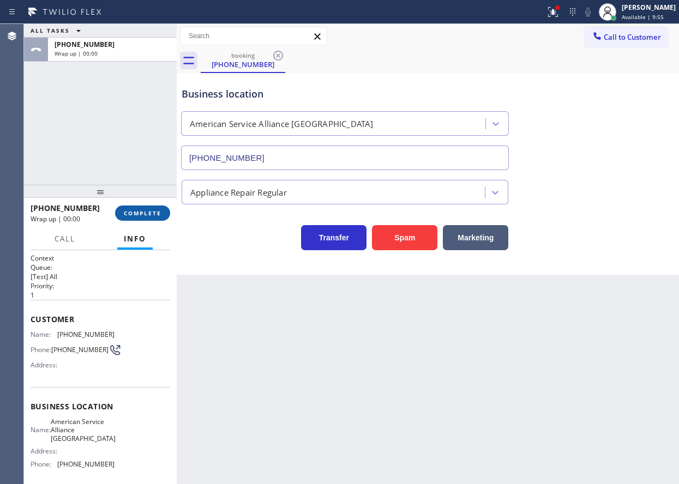
click at [140, 215] on span "COMPLETE" at bounding box center [143, 213] width 38 height 8
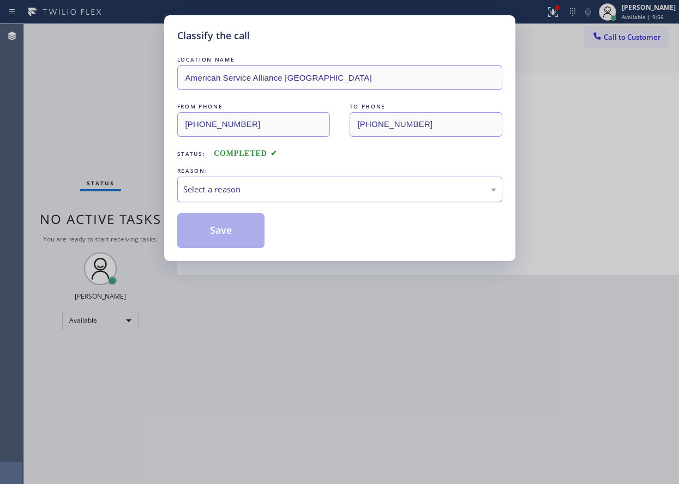
click at [274, 189] on div "Select a reason" at bounding box center [339, 189] width 313 height 13
click at [244, 230] on button "Save" at bounding box center [221, 230] width 88 height 35
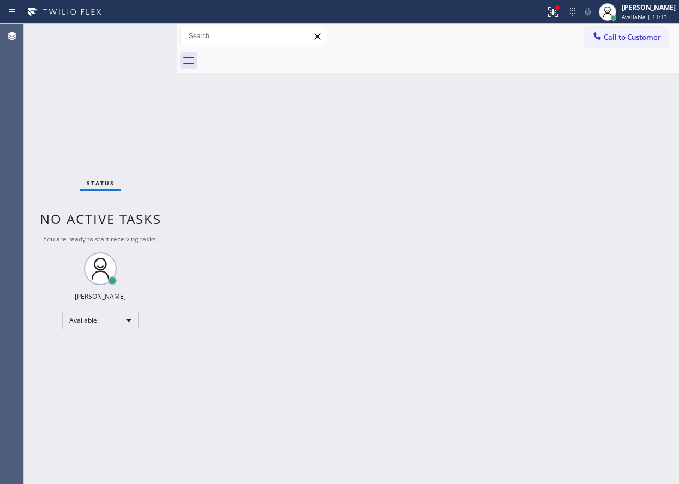
click at [614, 187] on div "Back to Dashboard Change Sender ID Customers Technicians Select a contact Outbo…" at bounding box center [428, 254] width 502 height 460
click at [559, 9] on div at bounding box center [557, 7] width 4 height 4
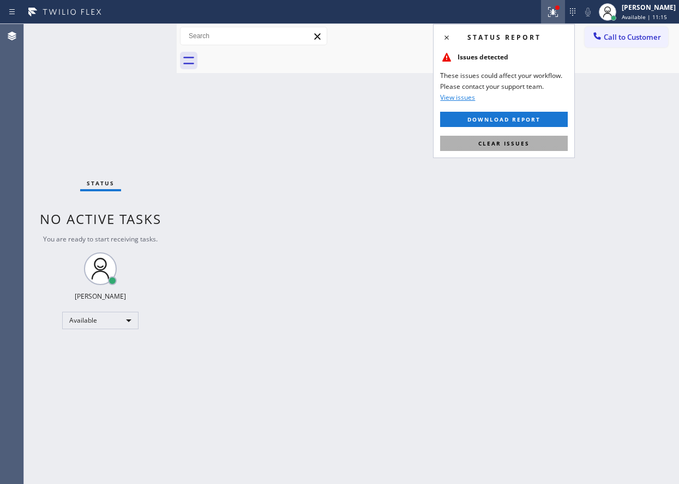
click at [539, 143] on button "Clear issues" at bounding box center [504, 143] width 128 height 15
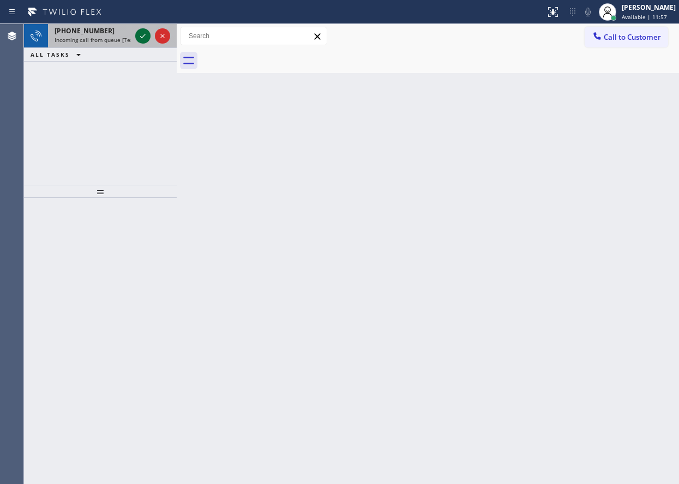
click at [143, 37] on icon at bounding box center [142, 35] width 13 height 13
click at [143, 37] on icon at bounding box center [142, 36] width 5 height 4
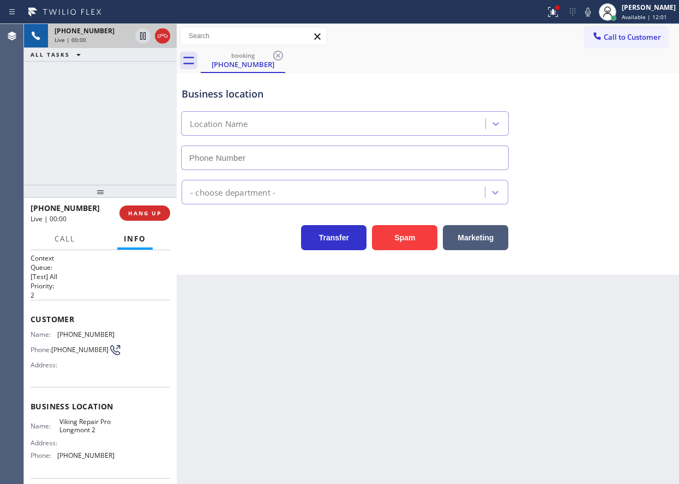
type input "[PHONE_NUMBER]"
click at [93, 432] on span "Viking Repair Pro Longmont 2" at bounding box center [86, 426] width 55 height 17
drag, startPoint x: 55, startPoint y: 426, endPoint x: 122, endPoint y: 432, distance: 67.4
click at [122, 432] on div "Name: Viking Repair Pro Longmont 2 Address: Phone: [PHONE_NUMBER]" at bounding box center [101, 441] width 140 height 47
copy div "Viking Repair Pro Longmont 2"
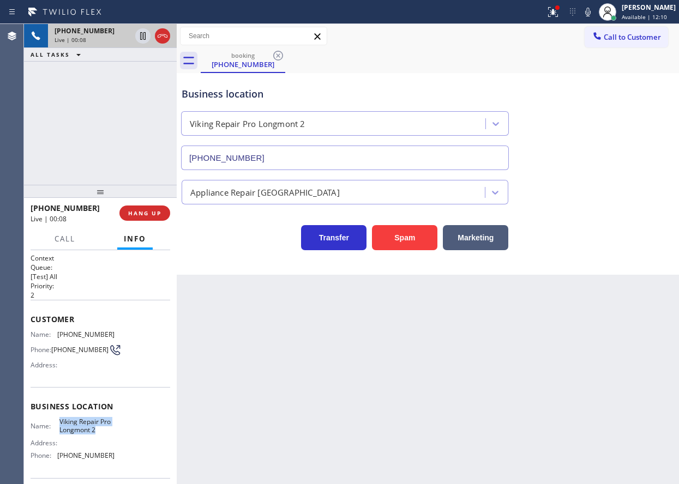
click at [274, 158] on input "[PHONE_NUMBER]" at bounding box center [345, 158] width 328 height 25
click at [80, 331] on span "[PHONE_NUMBER]" at bounding box center [85, 334] width 57 height 8
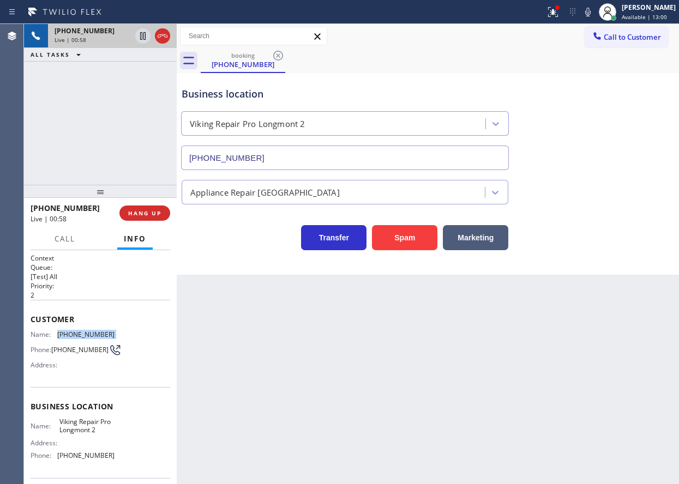
click at [80, 331] on span "[PHONE_NUMBER]" at bounding box center [85, 334] width 57 height 8
copy span "[PHONE_NUMBER]"
click at [61, 236] on span "Call" at bounding box center [65, 239] width 21 height 10
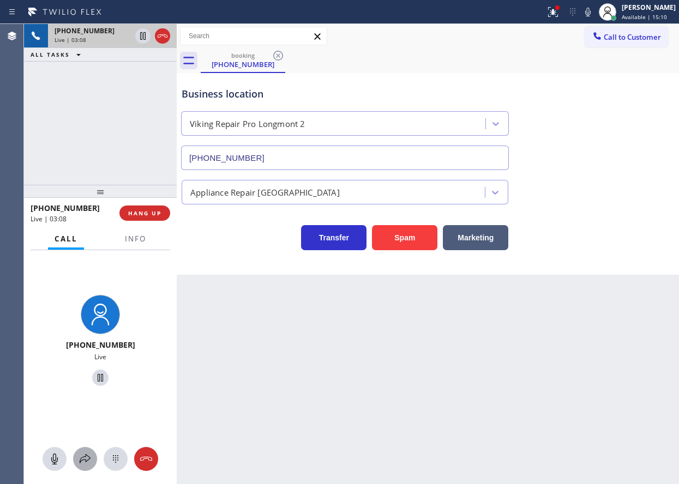
click at [86, 463] on icon at bounding box center [85, 458] width 13 height 13
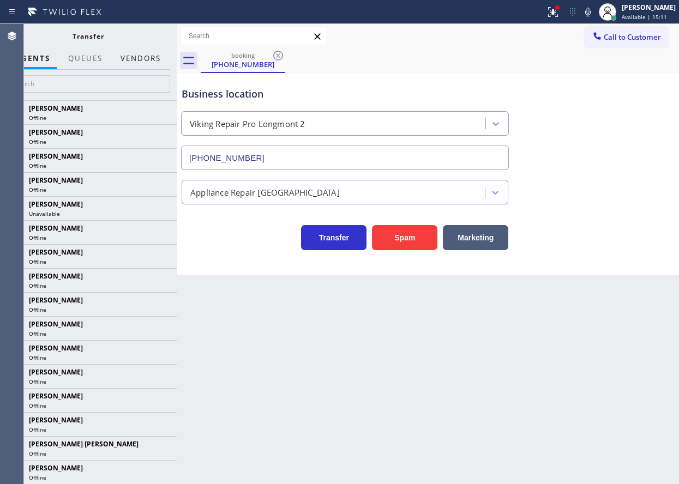
click at [132, 60] on button "Vendors" at bounding box center [140, 58] width 53 height 21
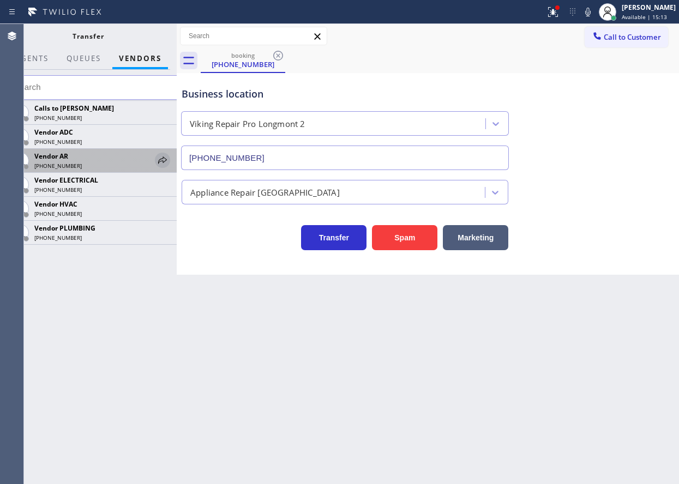
click at [160, 158] on icon at bounding box center [162, 160] width 13 height 13
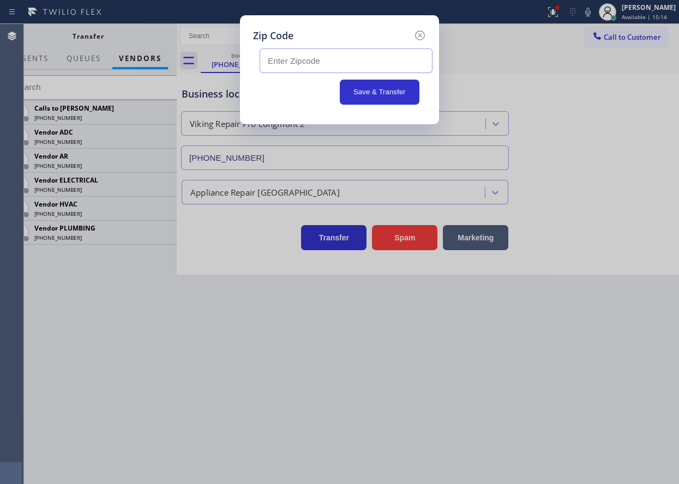
click at [302, 63] on input "text" at bounding box center [345, 61] width 173 height 25
paste input "80503"
type input "80503"
click at [366, 99] on button "Save & Transfer" at bounding box center [380, 92] width 80 height 25
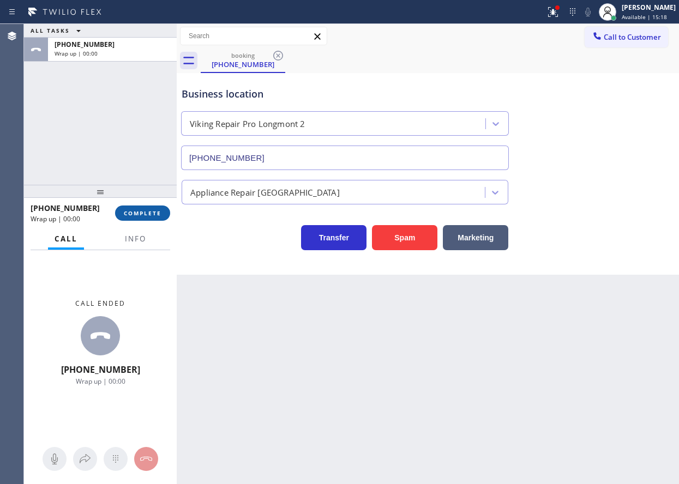
click at [166, 214] on button "COMPLETE" at bounding box center [142, 213] width 55 height 15
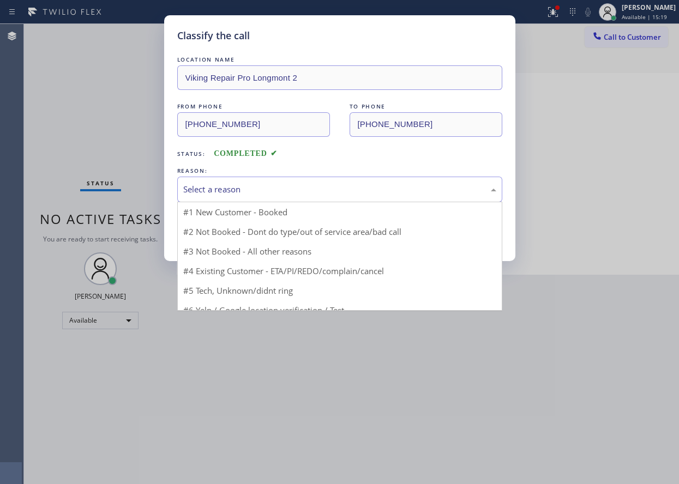
click at [251, 189] on div "Select a reason" at bounding box center [339, 189] width 313 height 13
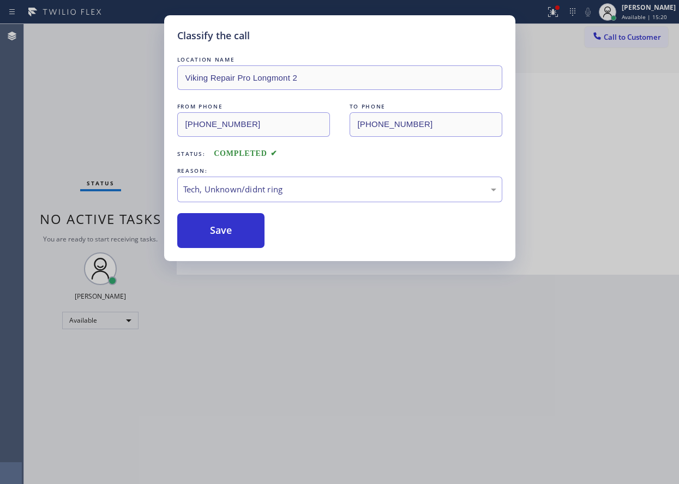
drag, startPoint x: 251, startPoint y: 275, endPoint x: 226, endPoint y: 249, distance: 36.2
click at [226, 249] on div "Classify the call LOCATION NAME Viking Repair Pro Longmont 2 FROM PHONE [PHONE_…" at bounding box center [339, 138] width 351 height 246
click at [225, 230] on button "Save" at bounding box center [221, 230] width 88 height 35
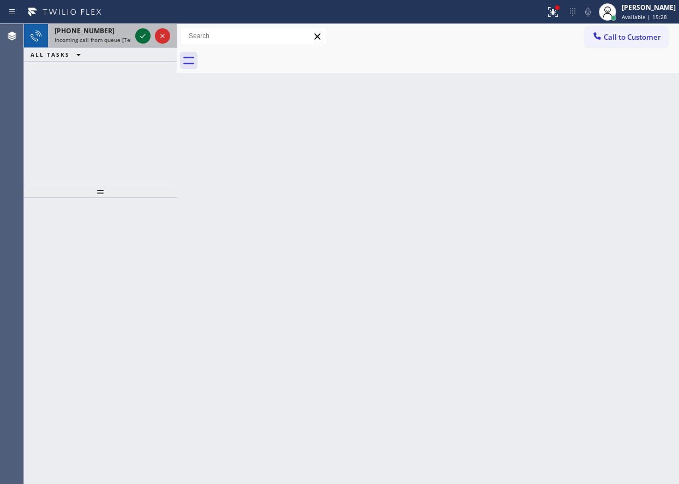
click at [140, 35] on icon at bounding box center [142, 35] width 13 height 13
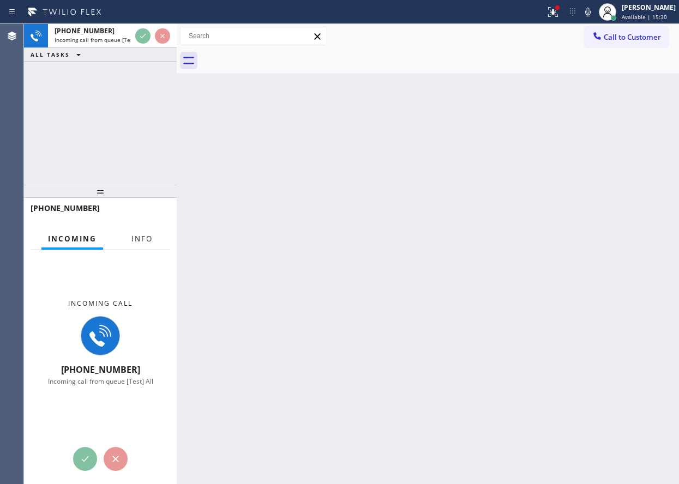
click at [141, 243] on span "Info" at bounding box center [141, 239] width 21 height 10
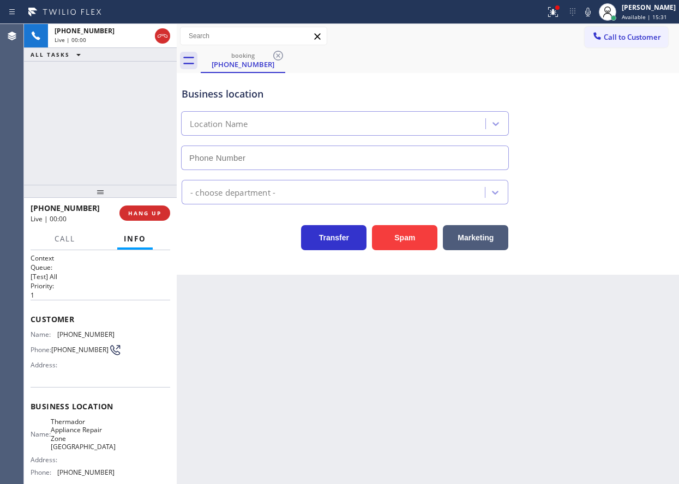
type input "[PHONE_NUMBER]"
click at [95, 432] on span "Thermador Appliance Repair Zone [GEOGRAPHIC_DATA]" at bounding box center [83, 435] width 65 height 34
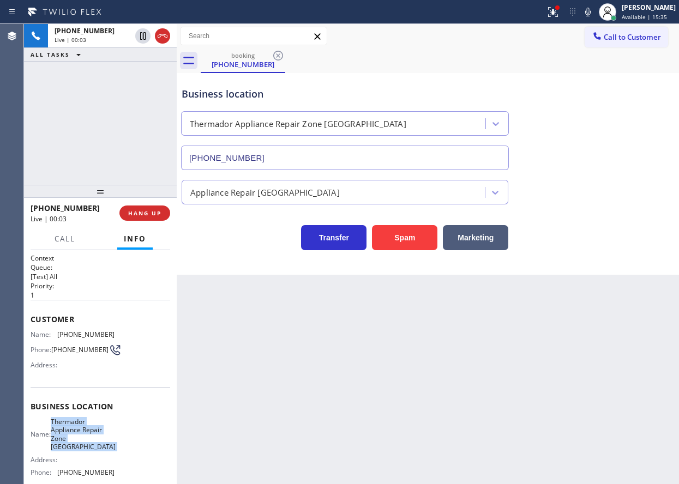
click at [95, 432] on span "Thermador Appliance Repair Zone [GEOGRAPHIC_DATA]" at bounding box center [83, 435] width 65 height 34
copy span "Thermador Appliance Repair Zone [GEOGRAPHIC_DATA]"
click at [363, 156] on input "[PHONE_NUMBER]" at bounding box center [345, 158] width 328 height 25
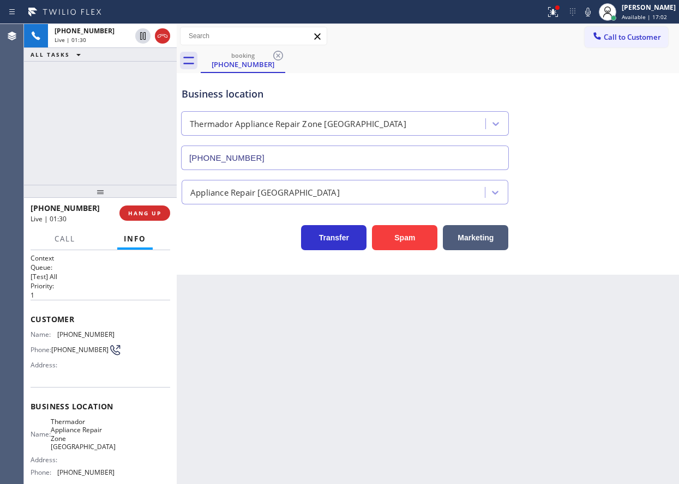
click at [87, 324] on span "Customer" at bounding box center [101, 319] width 140 height 10
click at [87, 329] on div "Customer Name: [PHONE_NUMBER] Phone: [PHONE_NUMBER] Address:" at bounding box center [101, 343] width 140 height 87
copy span "[PHONE_NUMBER]"
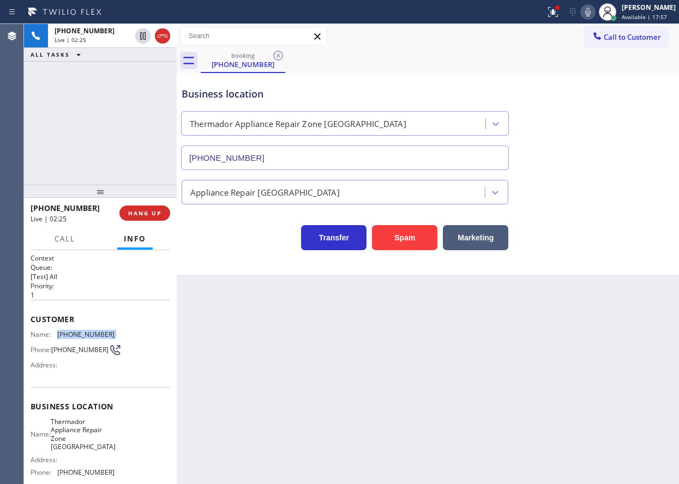
click at [590, 14] on icon at bounding box center [587, 12] width 5 height 9
click at [141, 39] on icon at bounding box center [142, 35] width 13 height 13
click at [140, 37] on icon at bounding box center [142, 35] width 13 height 13
click at [590, 10] on icon at bounding box center [587, 12] width 5 height 9
click at [590, 13] on icon at bounding box center [587, 12] width 5 height 9
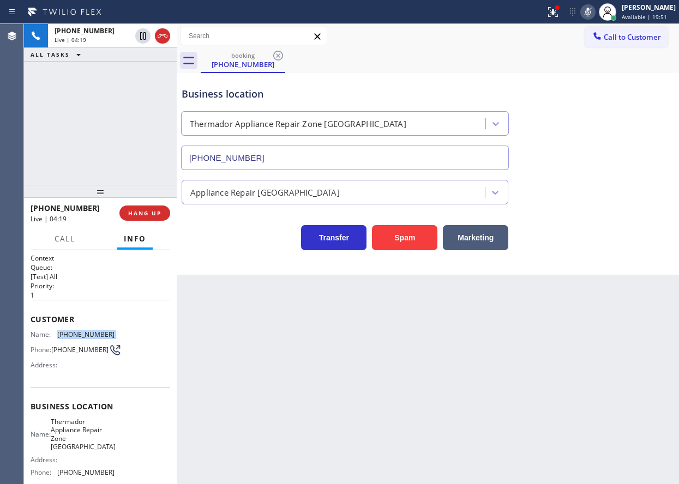
click at [590, 13] on icon at bounding box center [587, 12] width 5 height 9
click at [160, 212] on span "HANG UP" at bounding box center [144, 213] width 33 height 8
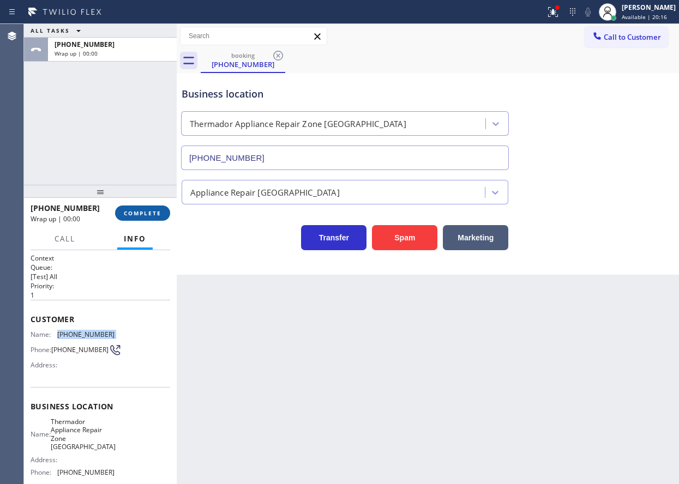
click at [157, 214] on span "COMPLETE" at bounding box center [143, 213] width 38 height 8
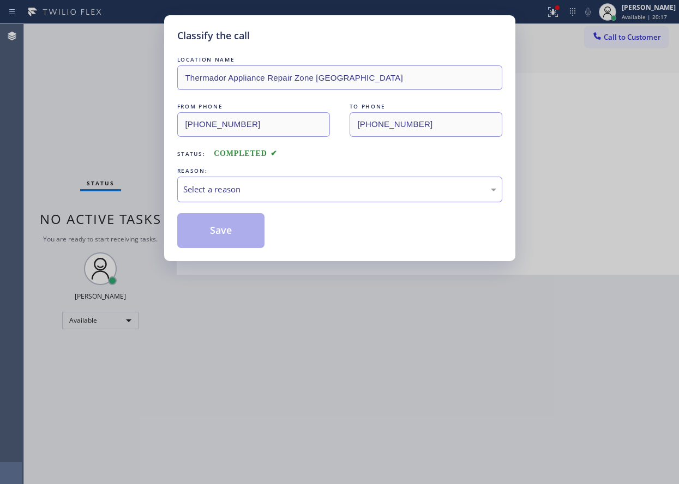
click at [232, 182] on div "Select a reason" at bounding box center [339, 190] width 325 height 26
click at [234, 235] on button "Save" at bounding box center [221, 230] width 88 height 35
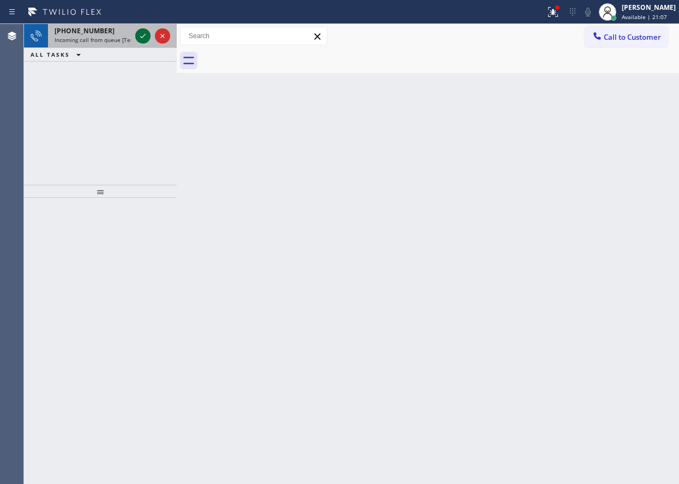
click at [142, 38] on icon at bounding box center [142, 35] width 13 height 13
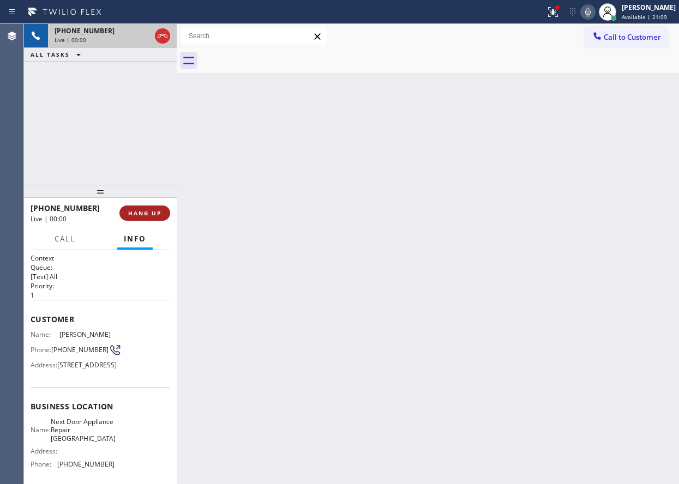
click at [148, 214] on span "HANG UP" at bounding box center [144, 213] width 33 height 8
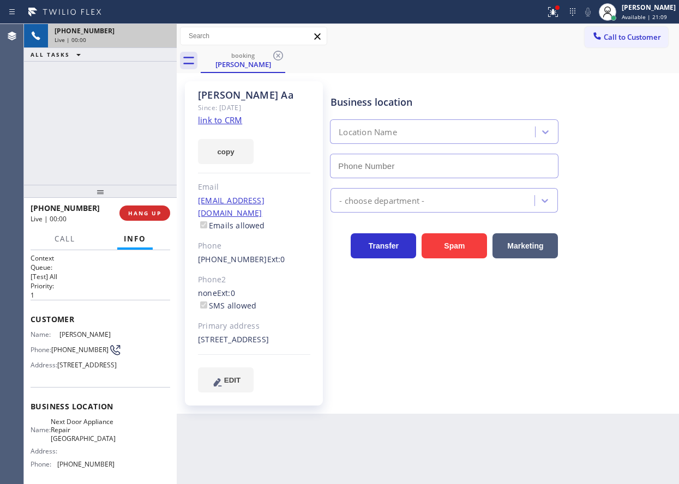
type input "[PHONE_NUMBER]"
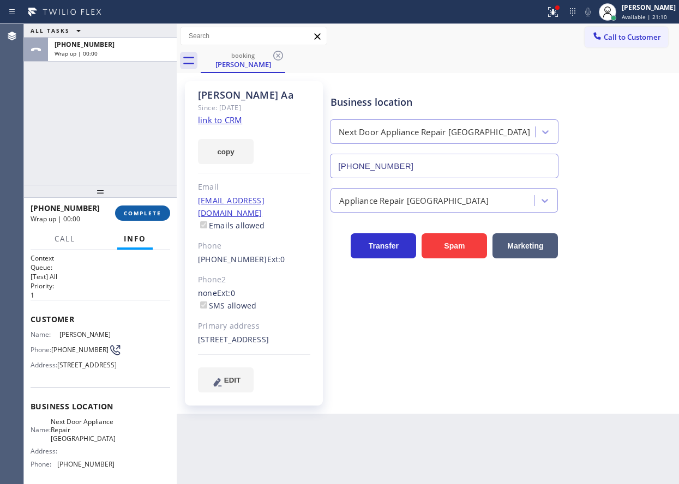
click at [146, 213] on span "COMPLETE" at bounding box center [143, 213] width 38 height 8
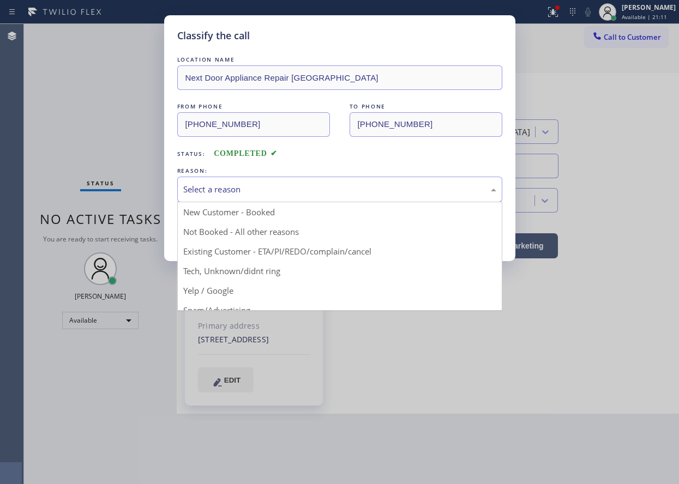
click at [252, 190] on div "Select a reason" at bounding box center [339, 189] width 313 height 13
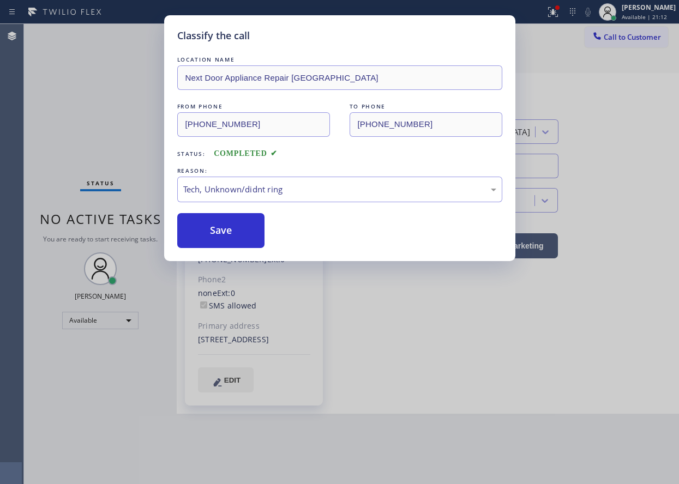
drag, startPoint x: 219, startPoint y: 234, endPoint x: 411, endPoint y: 31, distance: 280.0
click at [219, 234] on button "Save" at bounding box center [221, 230] width 88 height 35
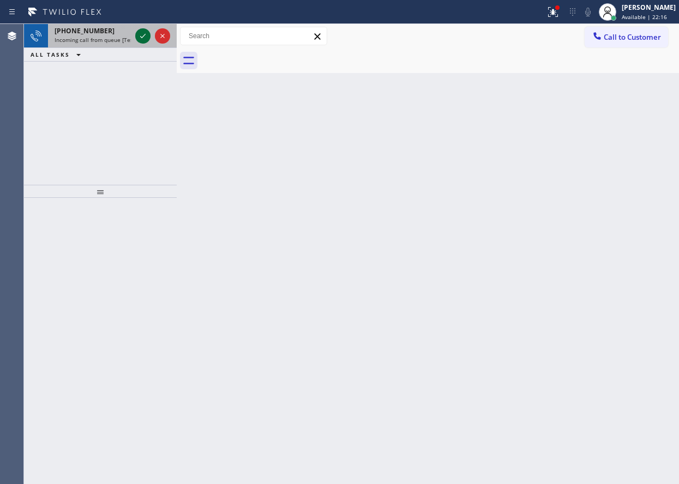
click at [139, 36] on icon at bounding box center [142, 35] width 13 height 13
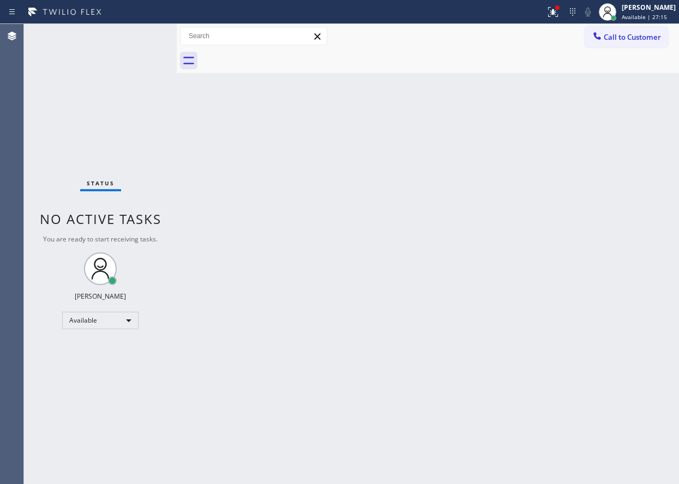
click at [141, 32] on div "Status No active tasks You are ready to start receiving tasks. [PERSON_NAME] Av…" at bounding box center [100, 254] width 153 height 460
click at [559, 13] on icon at bounding box center [552, 11] width 13 height 13
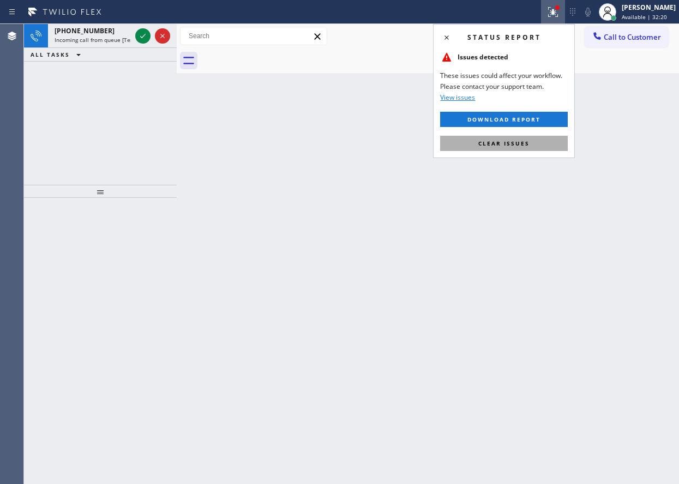
click at [521, 149] on button "Clear issues" at bounding box center [504, 143] width 128 height 15
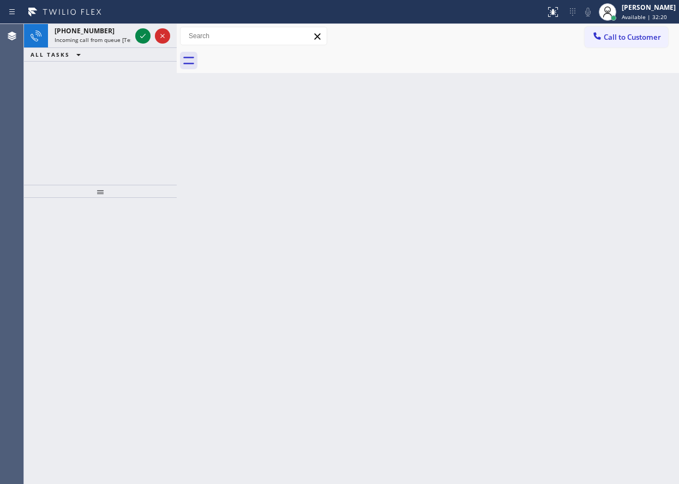
click at [276, 149] on div "Back to Dashboard Change Sender ID Customers Technicians Select a contact Outbo…" at bounding box center [428, 254] width 502 height 460
click at [142, 37] on icon at bounding box center [142, 35] width 13 height 13
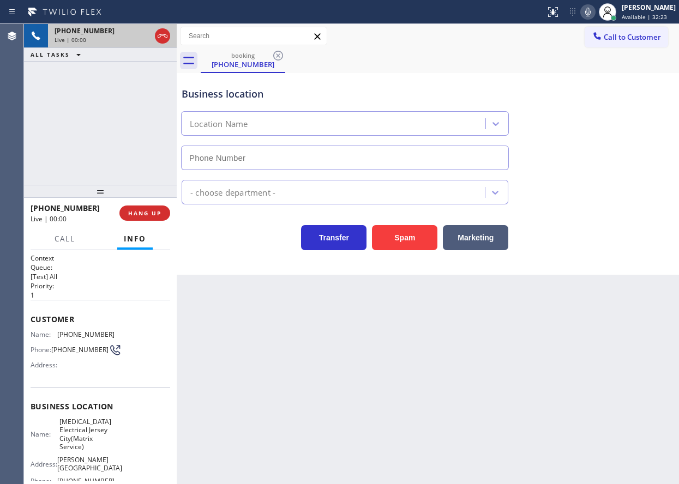
type input "[PHONE_NUMBER]"
click at [152, 217] on span "HANG UP" at bounding box center [144, 213] width 33 height 8
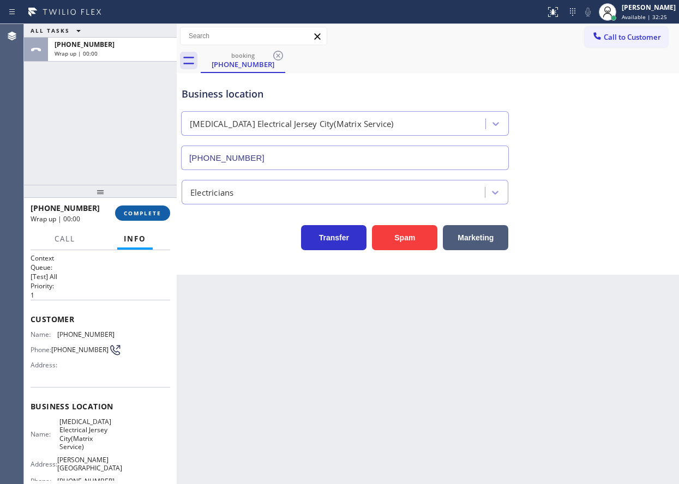
click at [152, 216] on span "COMPLETE" at bounding box center [143, 213] width 38 height 8
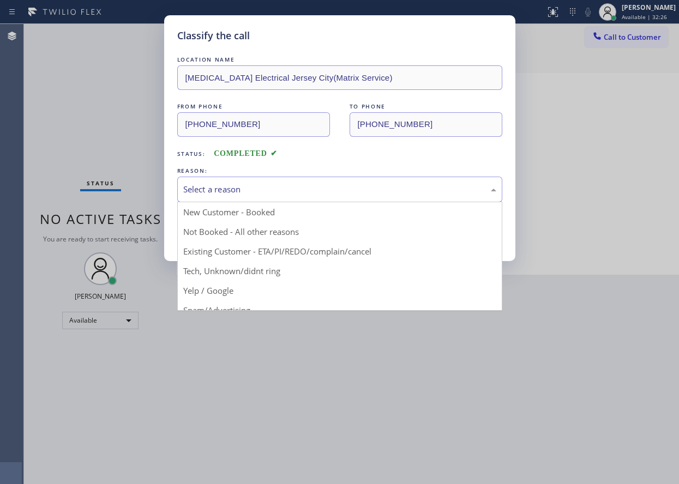
click at [288, 188] on div "Select a reason" at bounding box center [339, 189] width 313 height 13
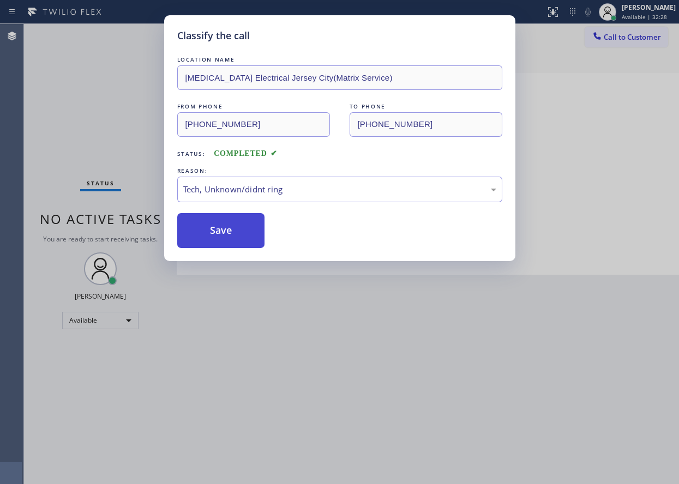
click at [250, 232] on button "Save" at bounding box center [221, 230] width 88 height 35
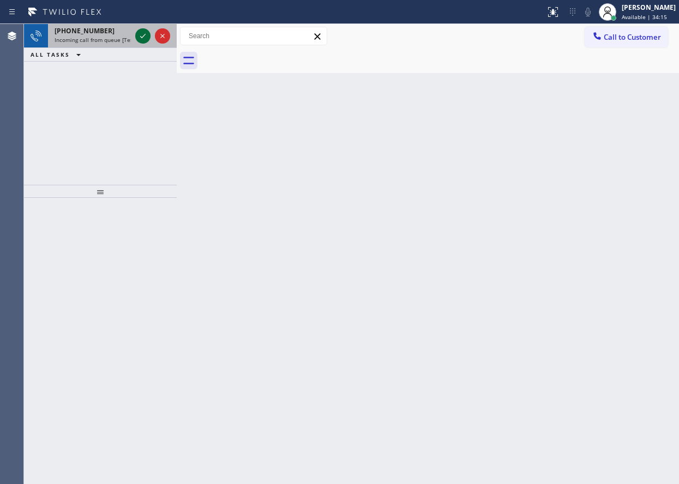
click at [143, 35] on icon at bounding box center [142, 35] width 13 height 13
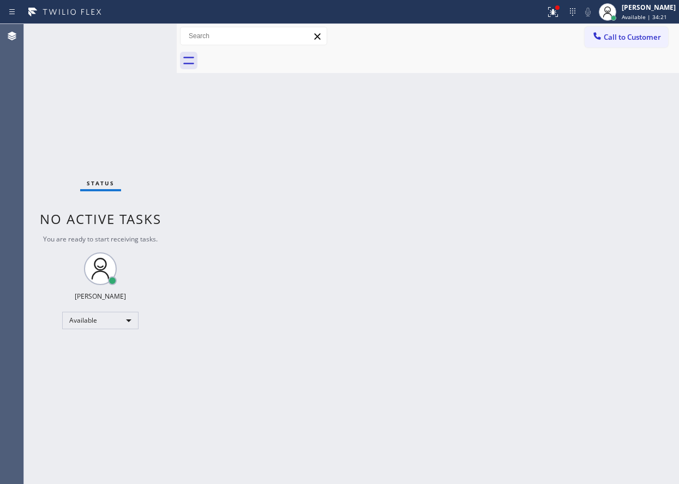
click at [618, 160] on div "Back to Dashboard Change Sender ID Customers Technicians Select a contact Outbo…" at bounding box center [428, 254] width 502 height 460
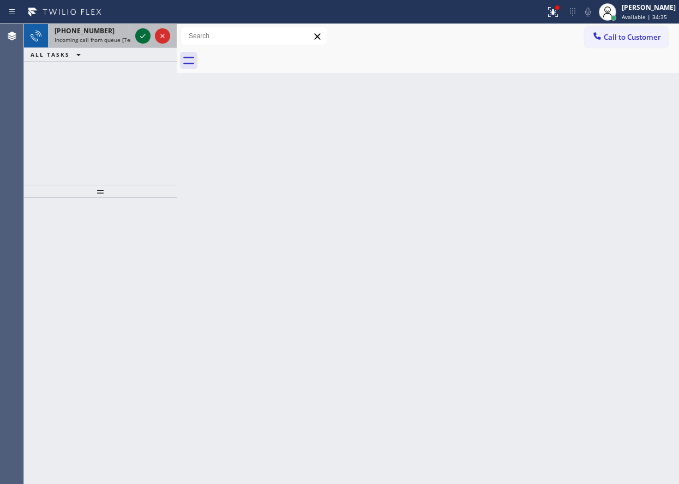
click at [138, 38] on icon at bounding box center [142, 35] width 13 height 13
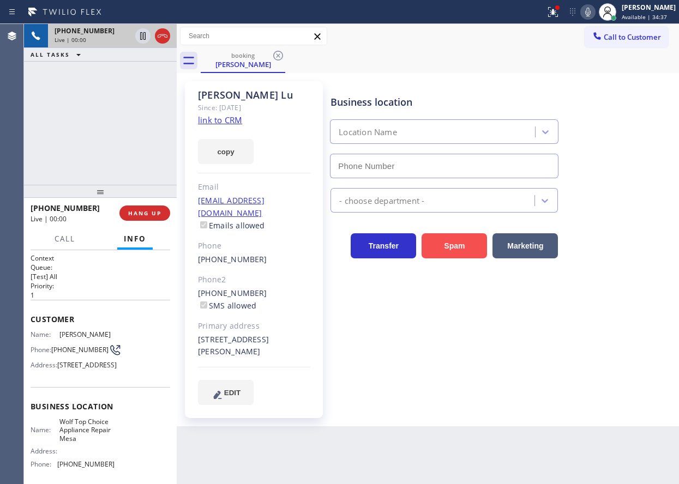
type input "[PHONE_NUMBER]"
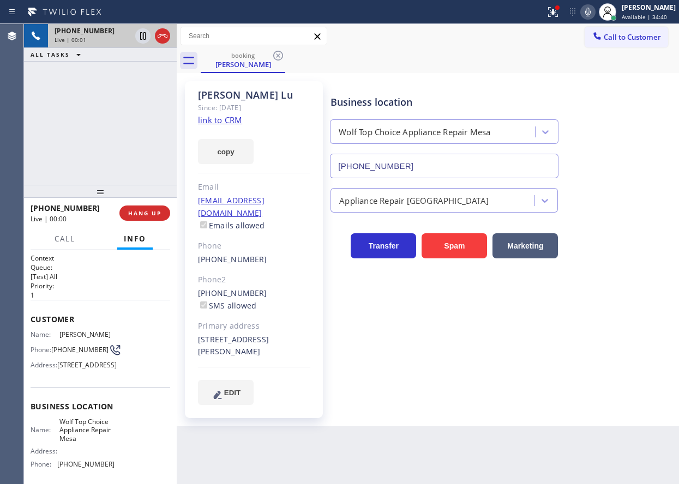
click at [219, 119] on link "link to CRM" at bounding box center [220, 119] width 44 height 11
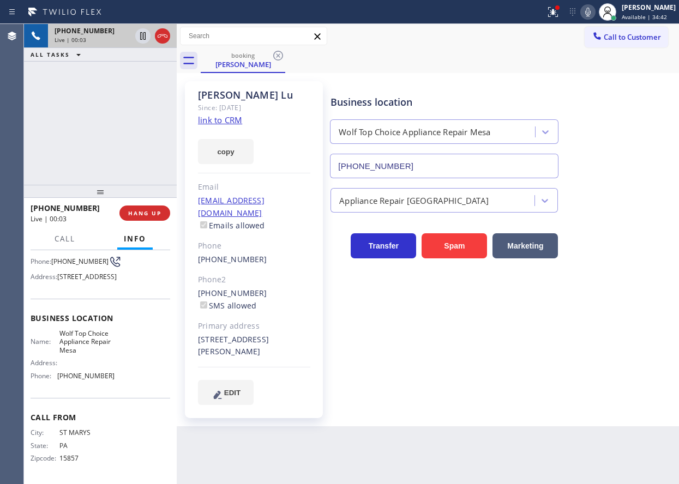
scroll to position [109, 0]
click at [89, 343] on span "Wolf Top Choice Appliance Repair Mesa" at bounding box center [86, 341] width 55 height 25
copy span "Wolf Top Choice Appliance Repair Mesa"
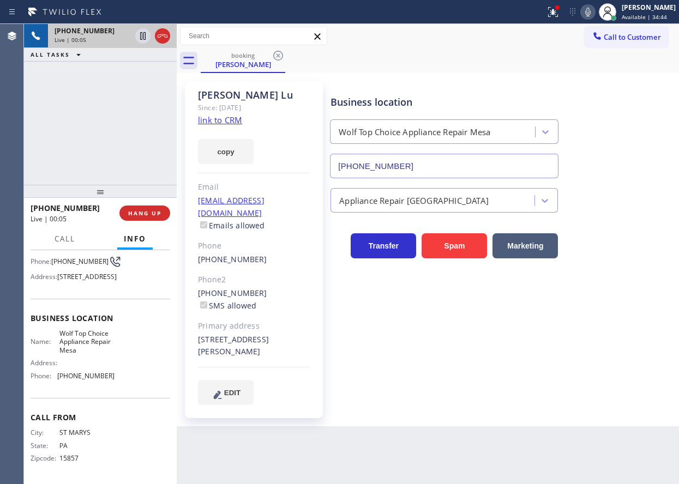
click at [421, 166] on input "[PHONE_NUMBER]" at bounding box center [444, 166] width 228 height 25
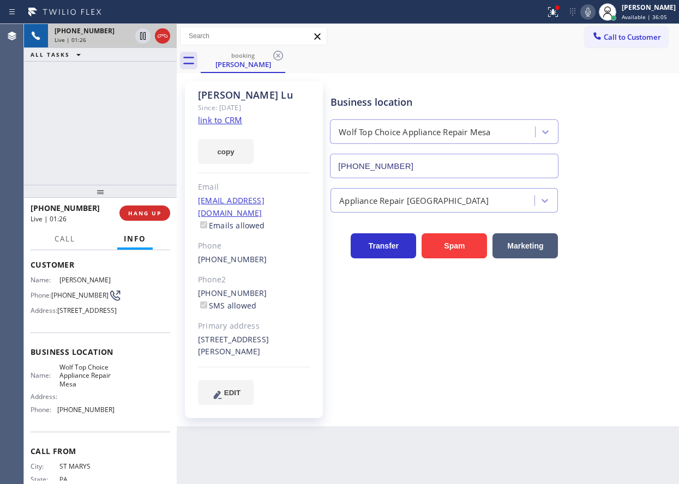
click at [79, 299] on span "[PHONE_NUMBER]" at bounding box center [79, 295] width 57 height 8
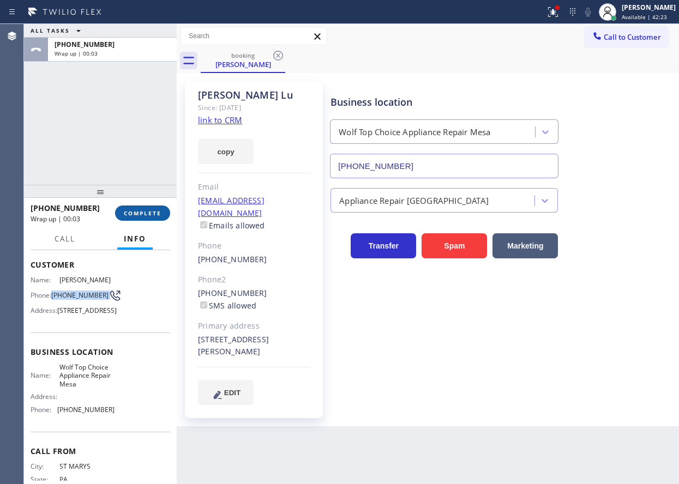
click at [150, 218] on button "COMPLETE" at bounding box center [142, 213] width 55 height 15
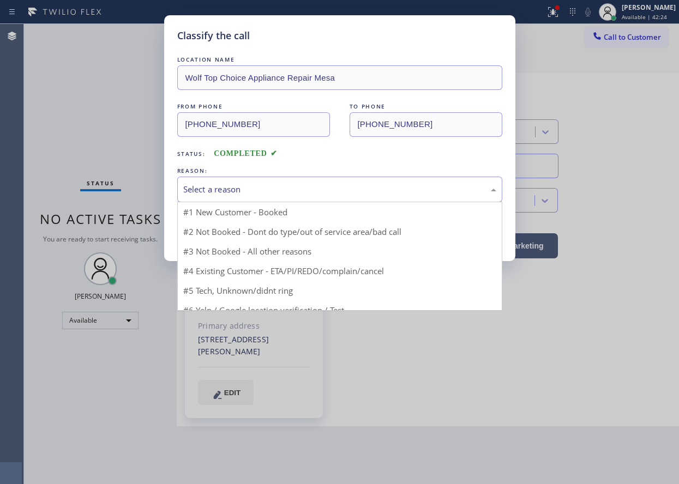
click at [255, 191] on div "Select a reason" at bounding box center [339, 189] width 313 height 13
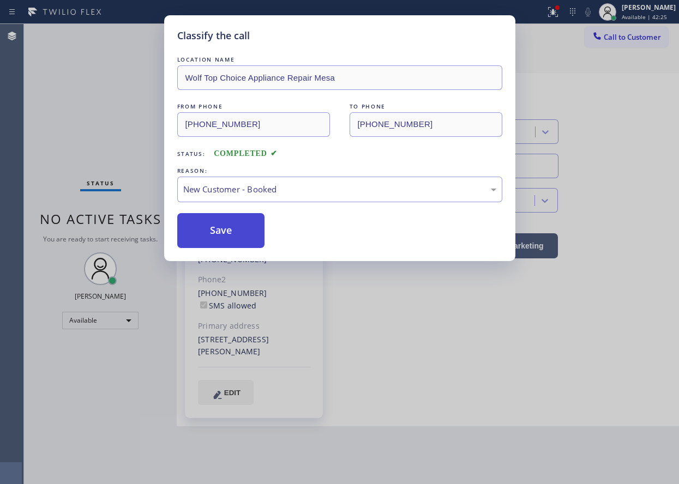
click at [221, 225] on button "Save" at bounding box center [221, 230] width 88 height 35
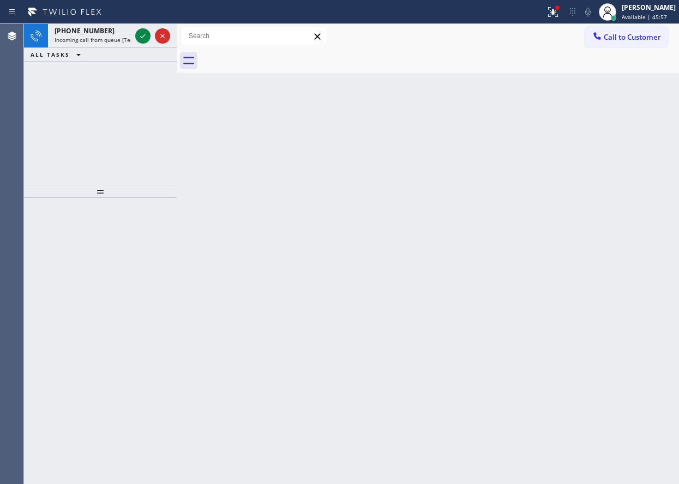
click at [636, 226] on div "Back to Dashboard Change Sender ID Customers Technicians Select a contact Outbo…" at bounding box center [428, 254] width 502 height 460
click at [145, 36] on icon at bounding box center [142, 35] width 13 height 13
click at [142, 41] on icon at bounding box center [142, 35] width 13 height 13
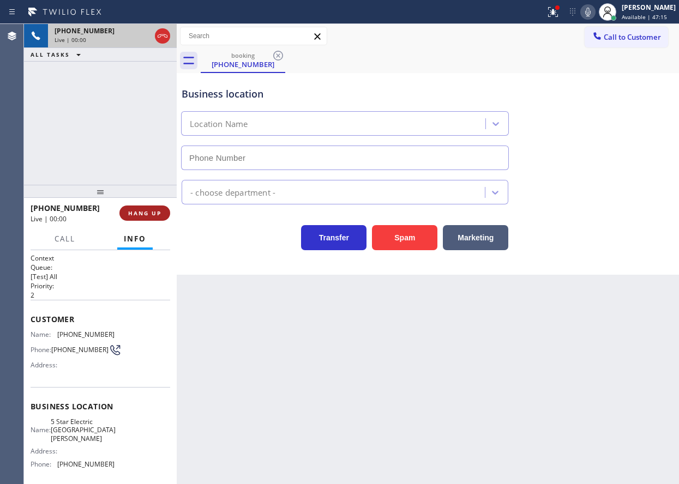
type input "[PHONE_NUMBER]"
click at [147, 214] on span "HANG UP" at bounding box center [144, 213] width 33 height 8
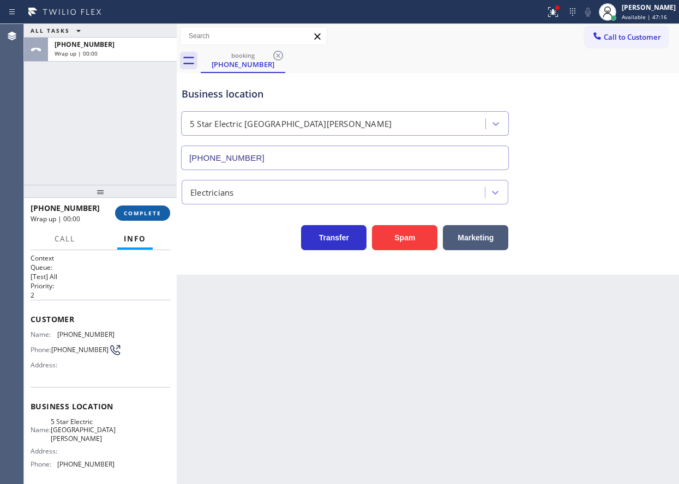
click at [147, 214] on span "COMPLETE" at bounding box center [143, 213] width 38 height 8
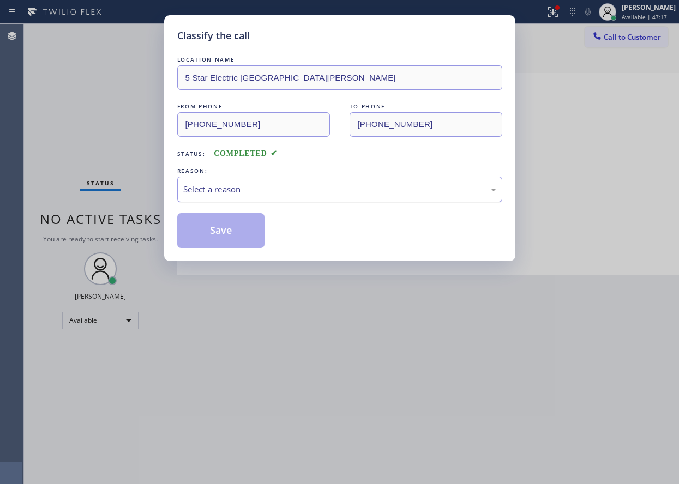
click at [261, 198] on div "Select a reason" at bounding box center [339, 190] width 325 height 26
click at [234, 239] on button "Save" at bounding box center [221, 230] width 88 height 35
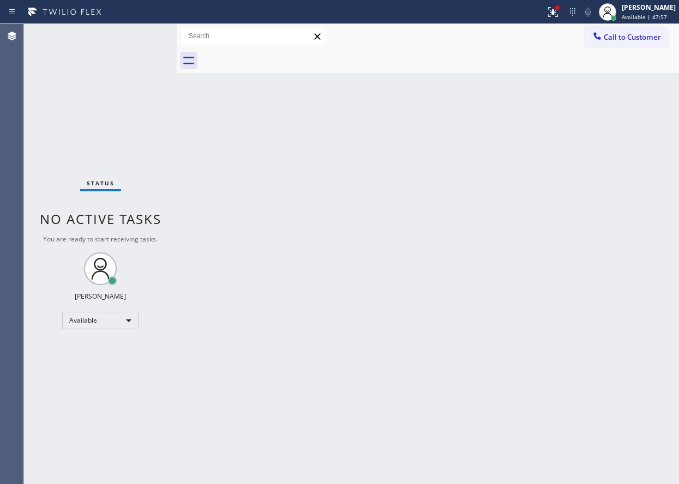
click at [364, 199] on div "Back to Dashboard Change Sender ID Customers Technicians Select a contact Outbo…" at bounding box center [428, 254] width 502 height 460
drag, startPoint x: 604, startPoint y: 373, endPoint x: 494, endPoint y: 483, distance: 155.4
click at [604, 373] on div "Back to Dashboard Change Sender ID Customers Technicians Select a contact Outbo…" at bounding box center [428, 254] width 502 height 460
drag, startPoint x: 592, startPoint y: 349, endPoint x: 488, endPoint y: 307, distance: 111.3
click at [592, 349] on div "Back to Dashboard Change Sender ID Customers Technicians Select a contact Outbo…" at bounding box center [428, 254] width 502 height 460
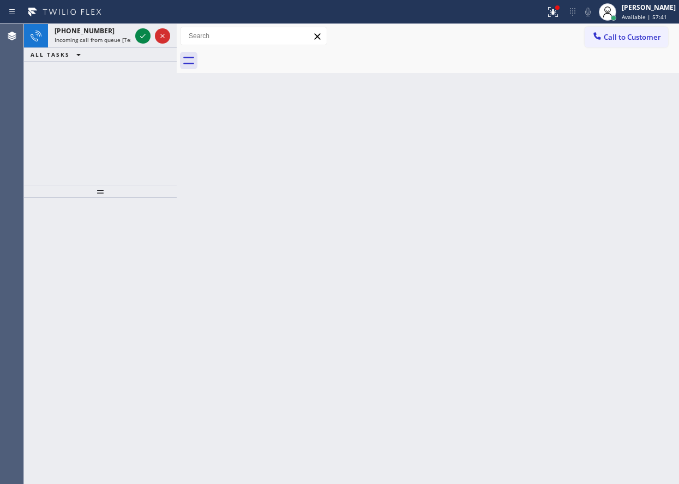
click at [130, 140] on div "[PHONE_NUMBER] Incoming call from queue [Test] All ALL TASKS ALL TASKS ACTIVE T…" at bounding box center [100, 104] width 153 height 161
click at [141, 43] on button at bounding box center [142, 35] width 15 height 15
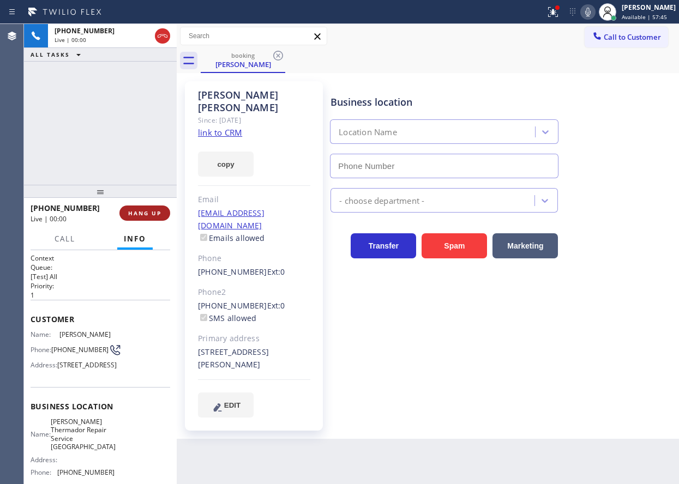
click at [144, 207] on button "HANG UP" at bounding box center [144, 213] width 51 height 15
type input "[PHONE_NUMBER]"
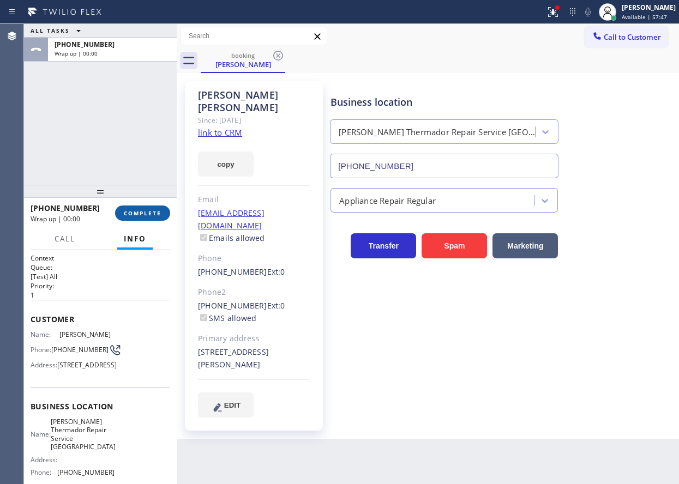
click at [149, 209] on button "COMPLETE" at bounding box center [142, 213] width 55 height 15
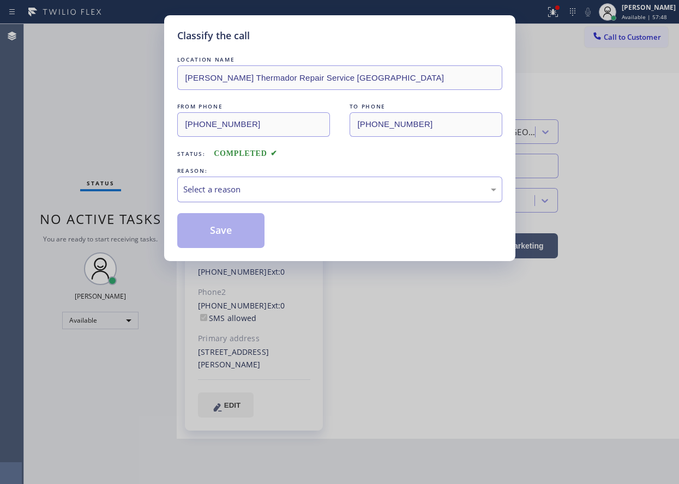
click at [292, 183] on div "Select a reason" at bounding box center [339, 189] width 313 height 13
click at [225, 235] on button "Save" at bounding box center [221, 230] width 88 height 35
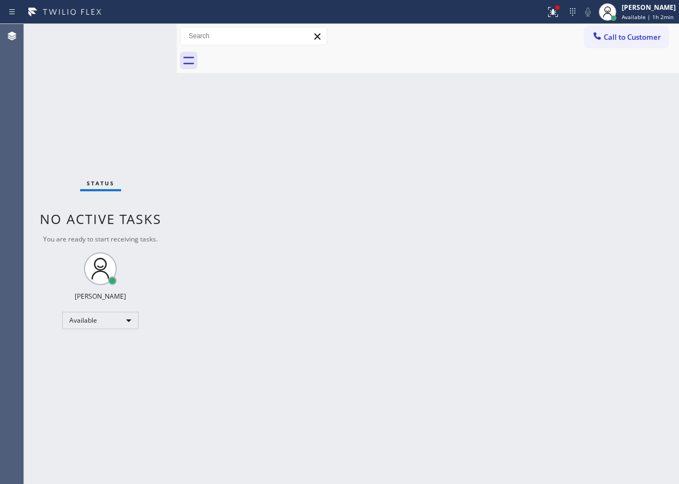
click at [657, 212] on div "Back to Dashboard Change Sender ID Customers Technicians Select a contact Outbo…" at bounding box center [428, 254] width 502 height 460
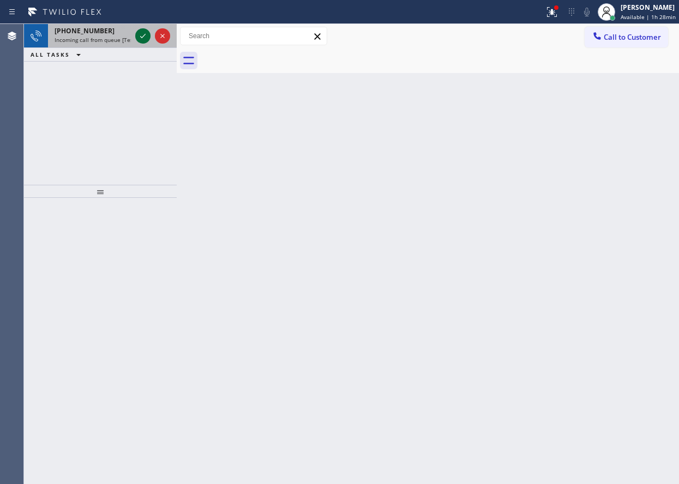
click at [140, 38] on icon at bounding box center [142, 35] width 13 height 13
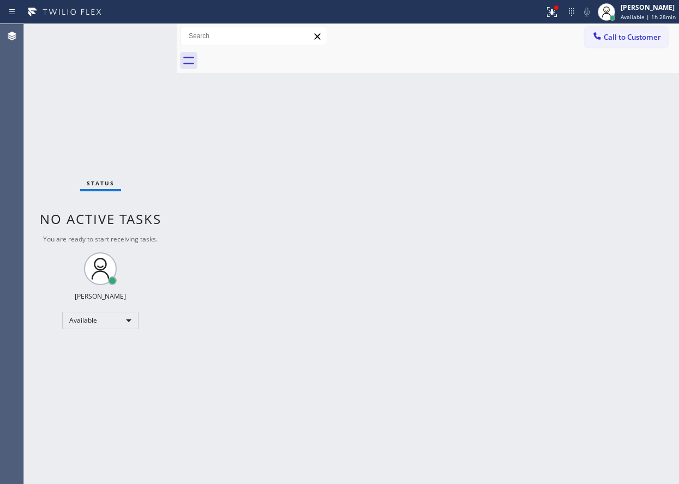
click at [604, 286] on div "Back to Dashboard Change Sender ID Customers Technicians Select a contact Outbo…" at bounding box center [428, 254] width 502 height 460
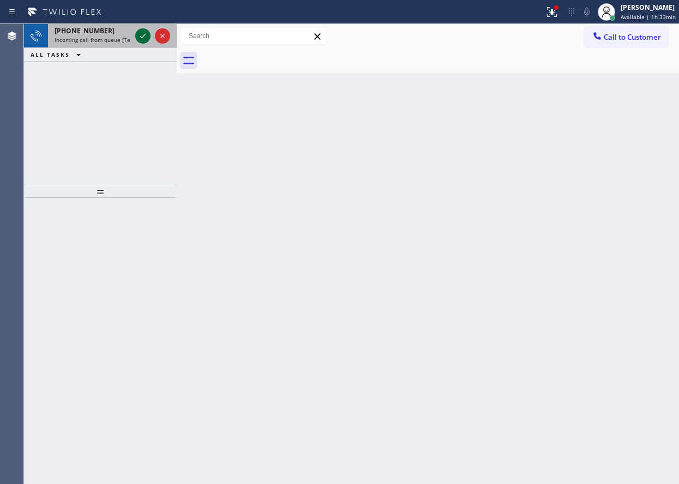
click at [142, 38] on icon at bounding box center [142, 35] width 13 height 13
click at [143, 29] on button at bounding box center [142, 35] width 15 height 15
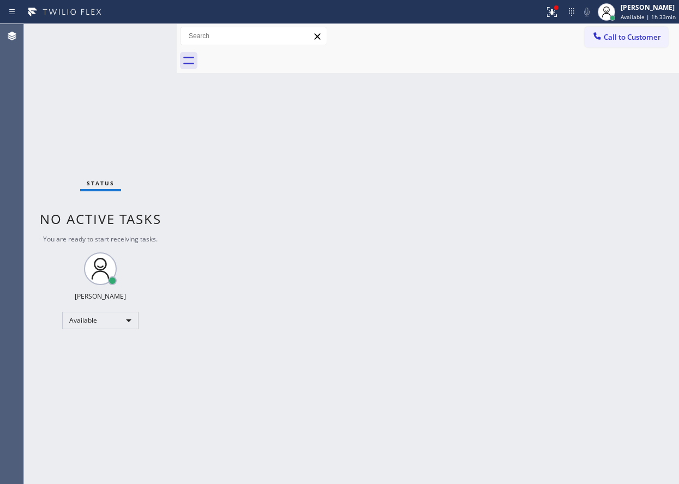
click at [140, 38] on div "Status No active tasks You are ready to start receiving tasks. [PERSON_NAME] Av…" at bounding box center [100, 254] width 153 height 460
click at [638, 13] on div "[PERSON_NAME] Available | 1h 33min" at bounding box center [648, 11] width 61 height 19
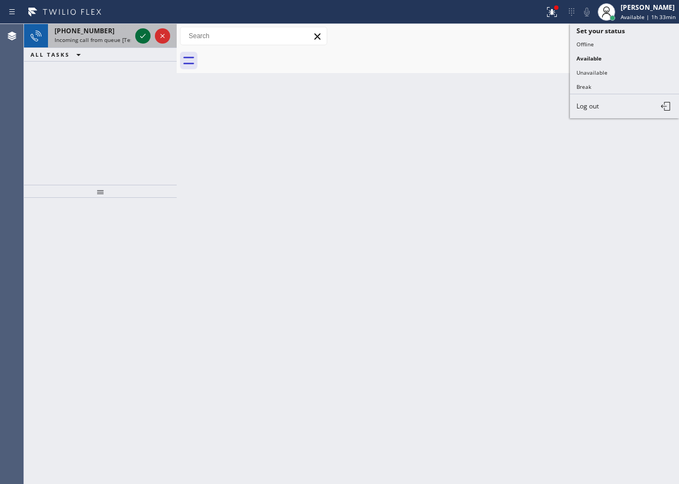
click at [143, 37] on icon at bounding box center [142, 36] width 5 height 4
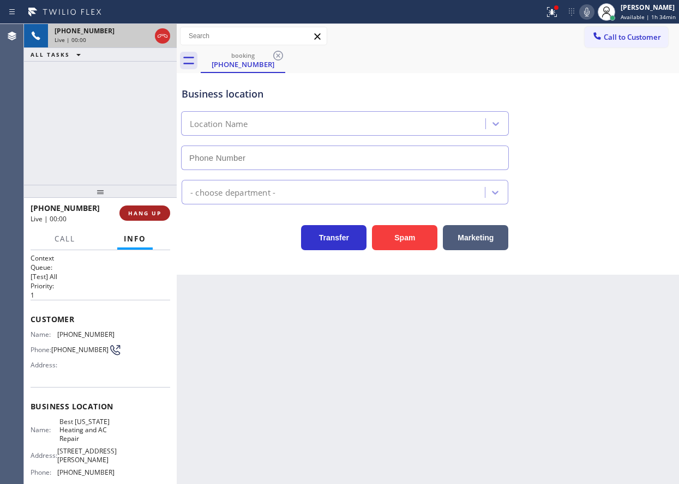
type input "[PHONE_NUMBER]"
click at [138, 215] on span "HANG UP" at bounding box center [144, 213] width 33 height 8
click at [139, 213] on span "HANG UP" at bounding box center [144, 213] width 33 height 8
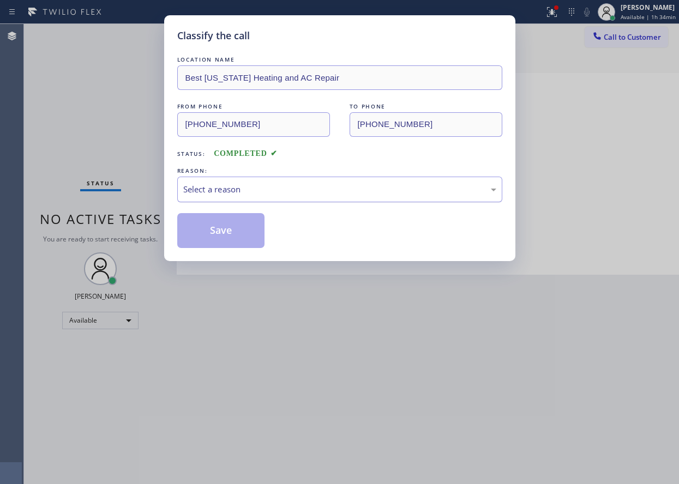
drag, startPoint x: 263, startPoint y: 190, endPoint x: 263, endPoint y: 197, distance: 7.1
click at [263, 195] on div "Select a reason" at bounding box center [339, 189] width 313 height 13
click at [242, 235] on button "Save" at bounding box center [221, 230] width 88 height 35
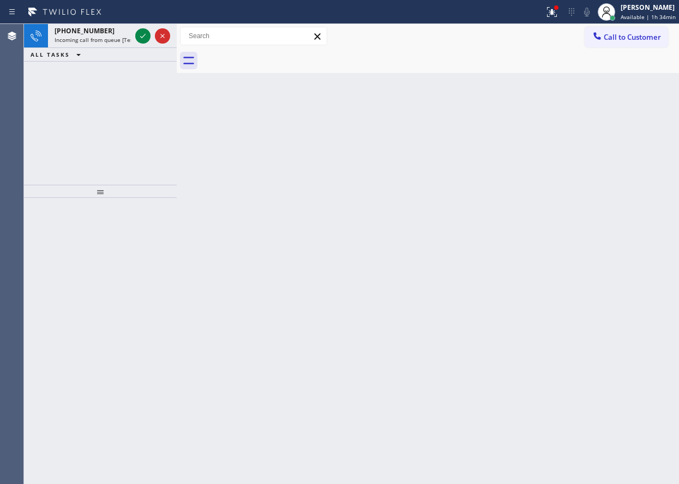
click at [632, 131] on div "Back to Dashboard Change Sender ID Customers Technicians Select a contact Outbo…" at bounding box center [428, 254] width 502 height 460
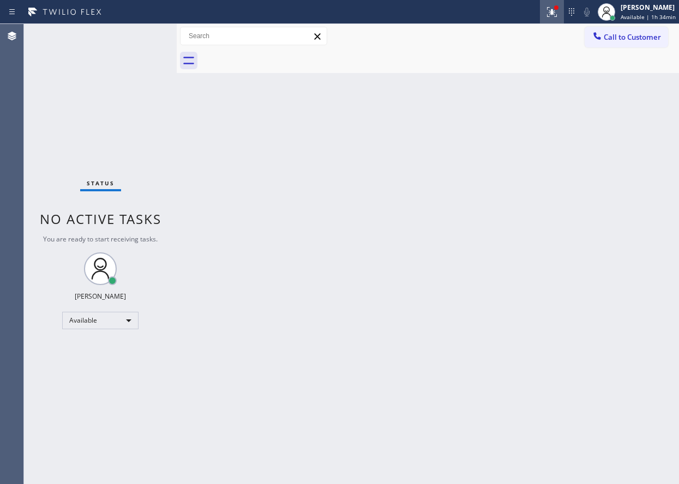
click at [553, 11] on icon at bounding box center [550, 11] width 7 height 8
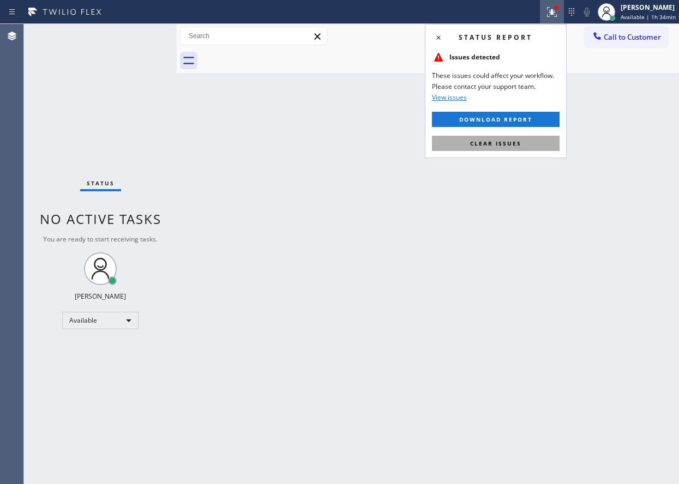
click at [499, 143] on span "Clear issues" at bounding box center [495, 144] width 51 height 8
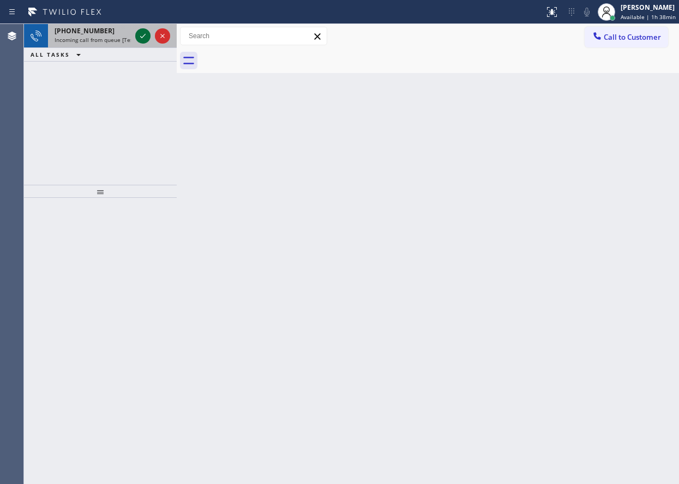
click at [142, 37] on icon at bounding box center [142, 35] width 13 height 13
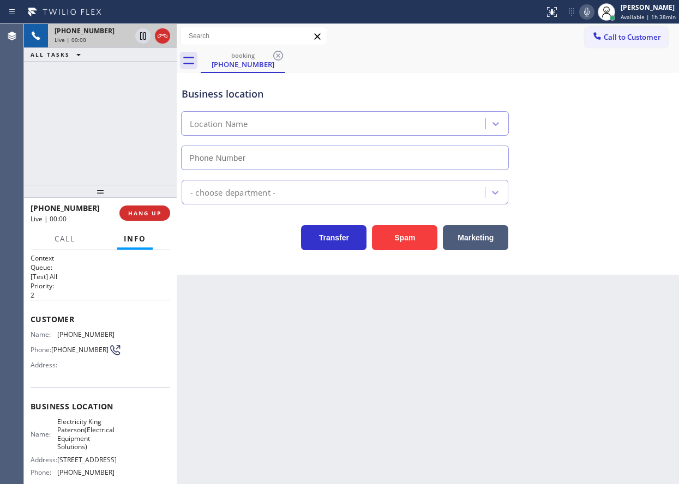
type input "[PHONE_NUMBER]"
click at [137, 209] on button "HANG UP" at bounding box center [144, 213] width 51 height 15
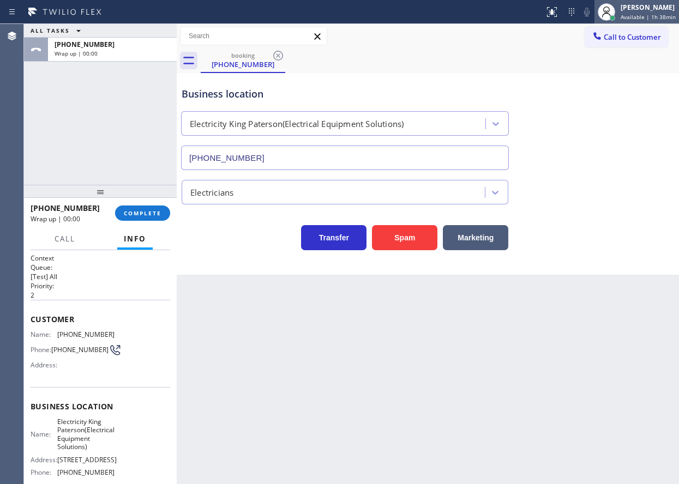
click at [656, 21] on div "[PERSON_NAME] Available | 1h 38min" at bounding box center [636, 12] width 85 height 24
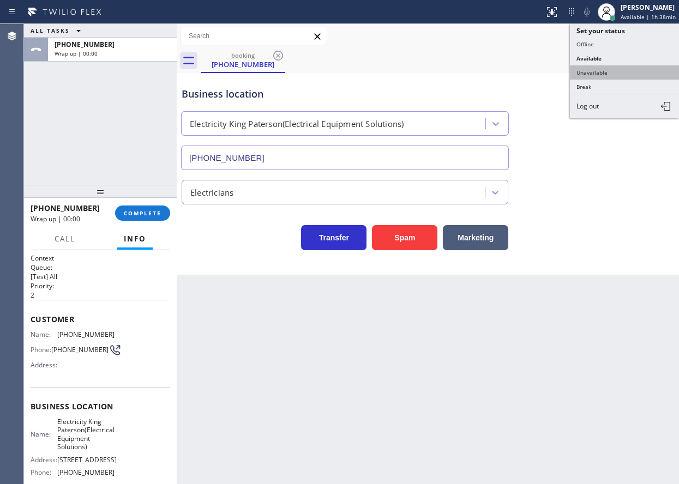
click at [590, 70] on button "Unavailable" at bounding box center [624, 72] width 109 height 14
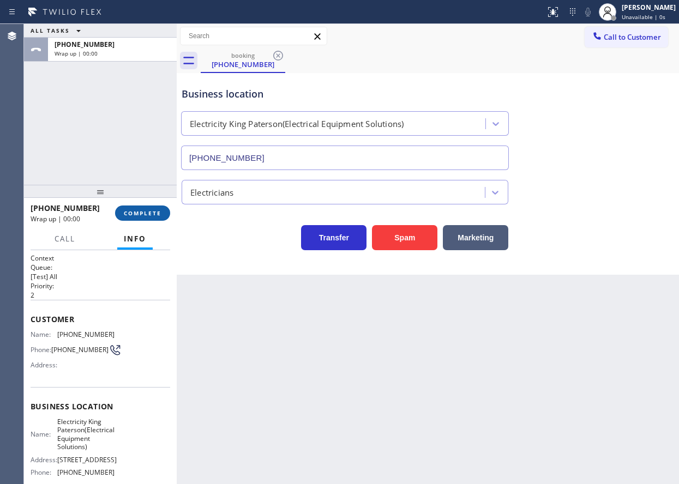
click at [149, 209] on span "COMPLETE" at bounding box center [143, 213] width 38 height 8
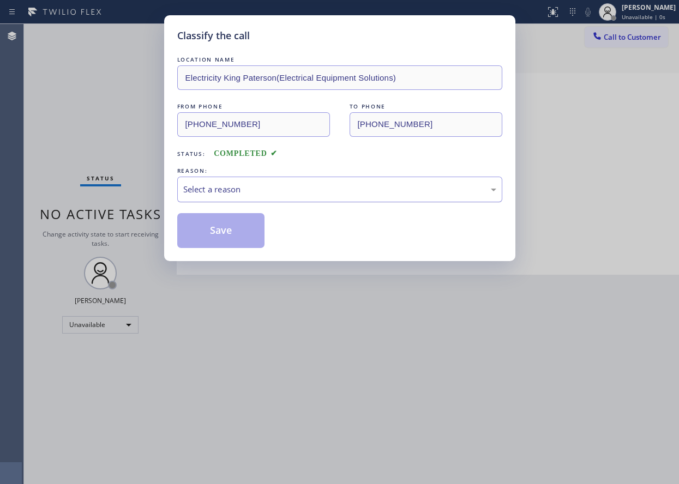
click at [244, 195] on div "Select a reason" at bounding box center [339, 189] width 313 height 13
drag, startPoint x: 219, startPoint y: 225, endPoint x: 227, endPoint y: 41, distance: 183.9
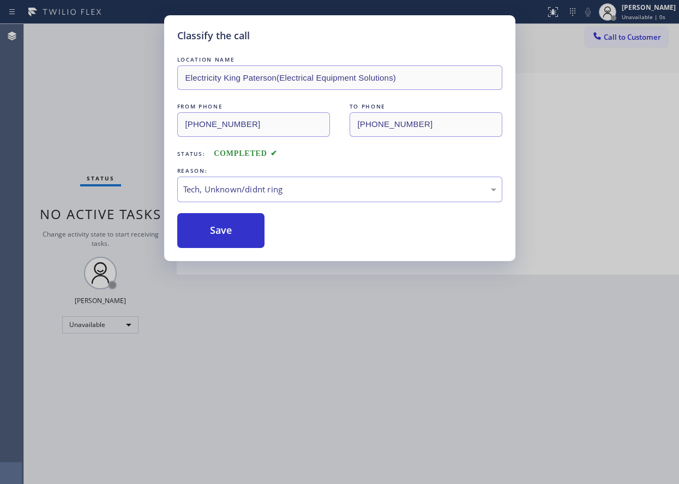
click at [219, 225] on button "Save" at bounding box center [221, 230] width 88 height 35
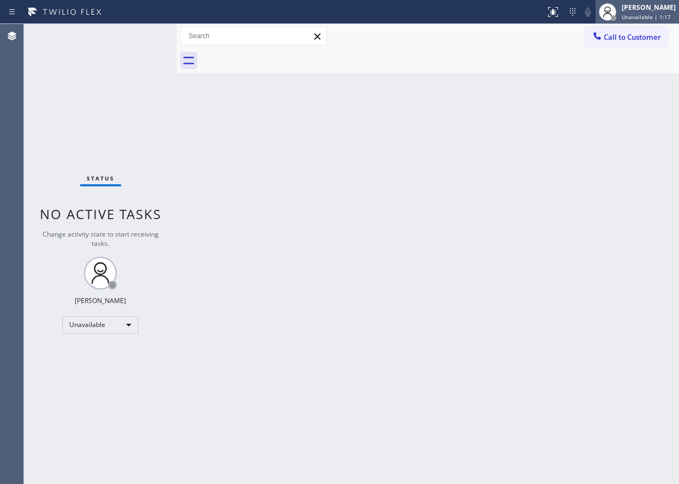
click at [642, 9] on div "[PERSON_NAME]" at bounding box center [648, 7] width 54 height 9
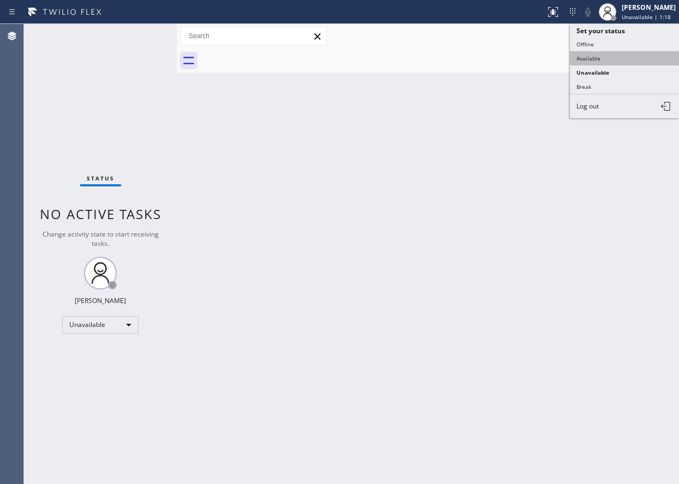
click at [608, 58] on button "Available" at bounding box center [624, 58] width 109 height 14
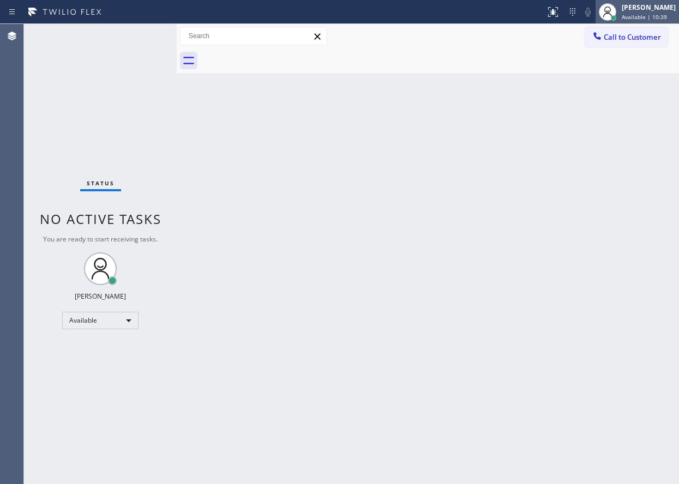
click at [655, 8] on div "[PERSON_NAME]" at bounding box center [648, 7] width 54 height 9
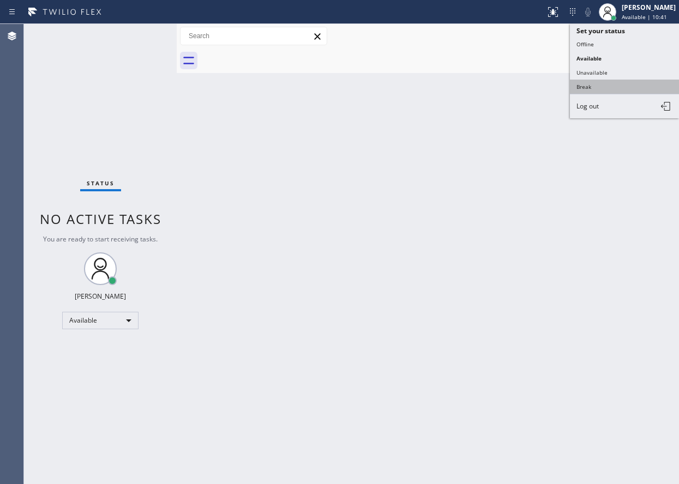
click at [593, 83] on button "Break" at bounding box center [624, 87] width 109 height 14
